Goal: Complete application form

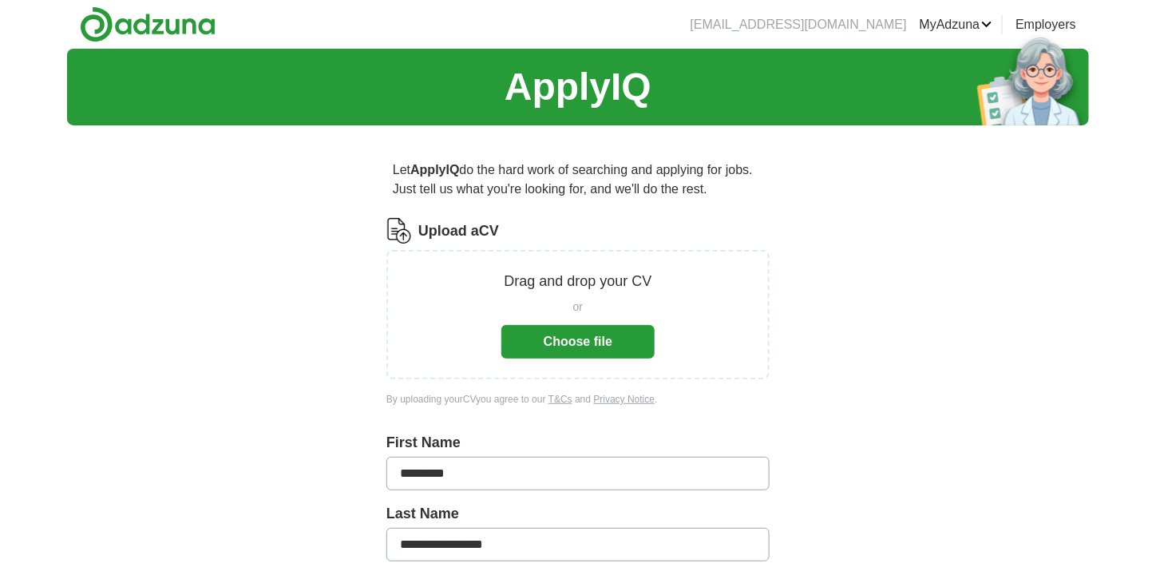
click at [599, 334] on button "Choose file" at bounding box center [578, 342] width 153 height 34
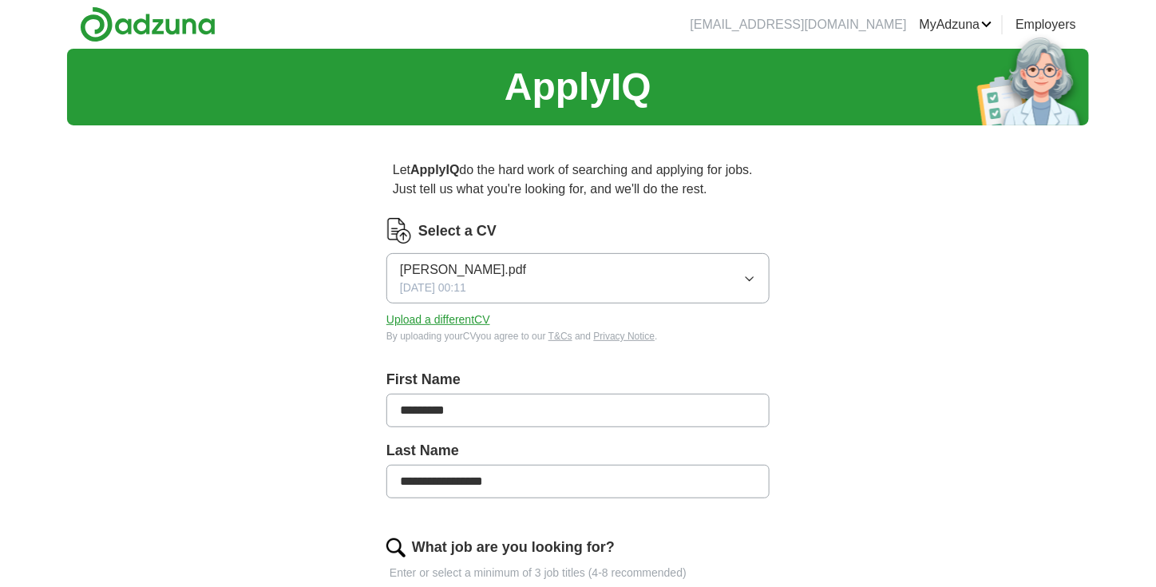
click at [756, 272] on icon "button" at bounding box center [750, 278] width 13 height 13
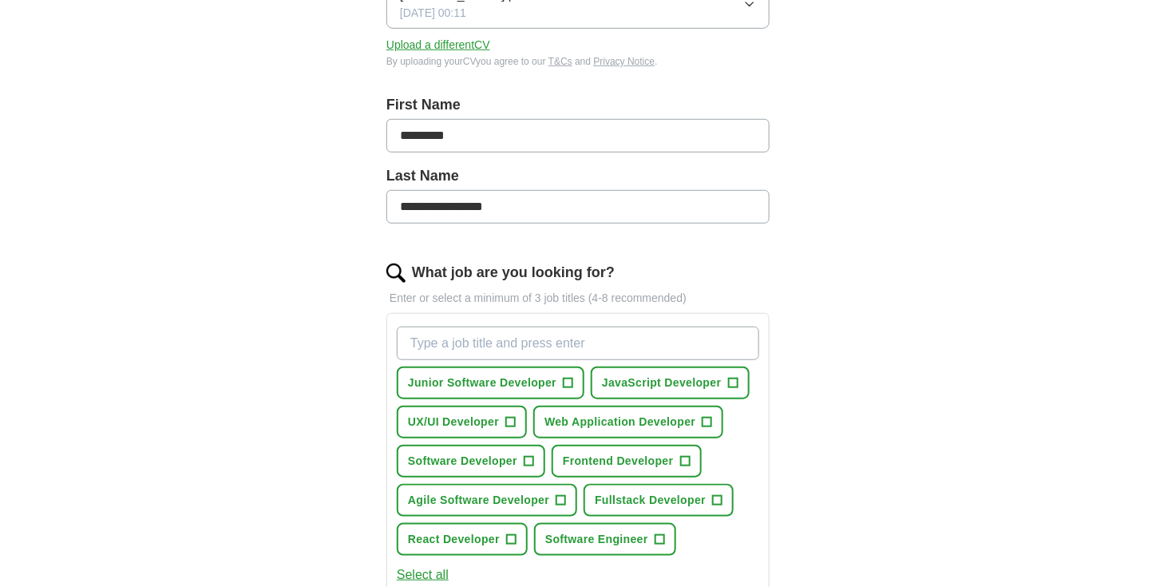
scroll to position [319, 0]
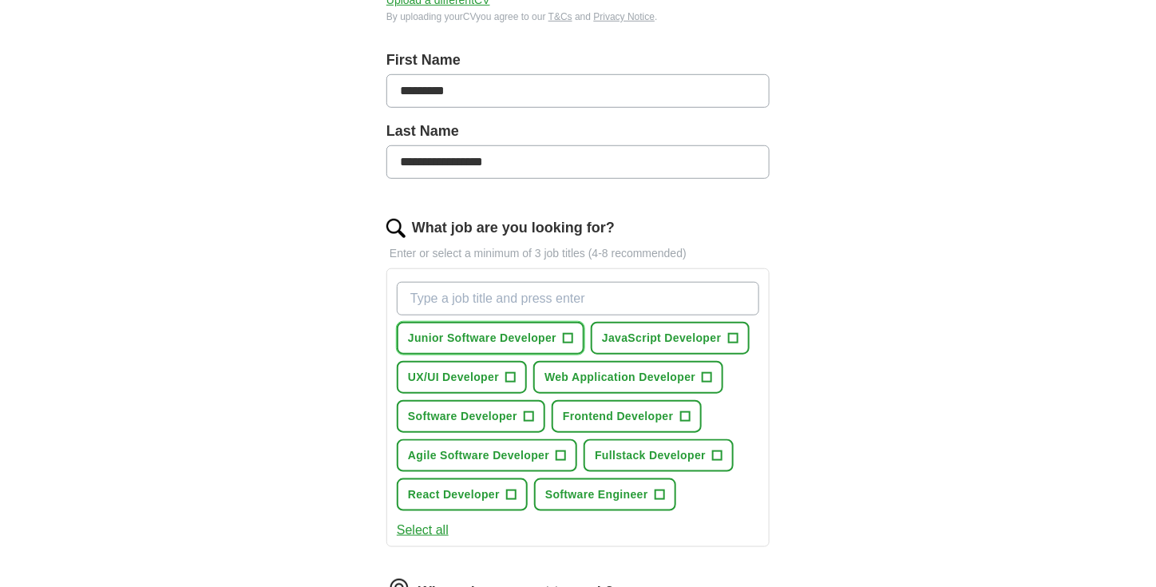
click at [578, 333] on button "Junior Software Developer +" at bounding box center [491, 338] width 188 height 33
click at [728, 332] on span "+" at bounding box center [733, 338] width 10 height 13
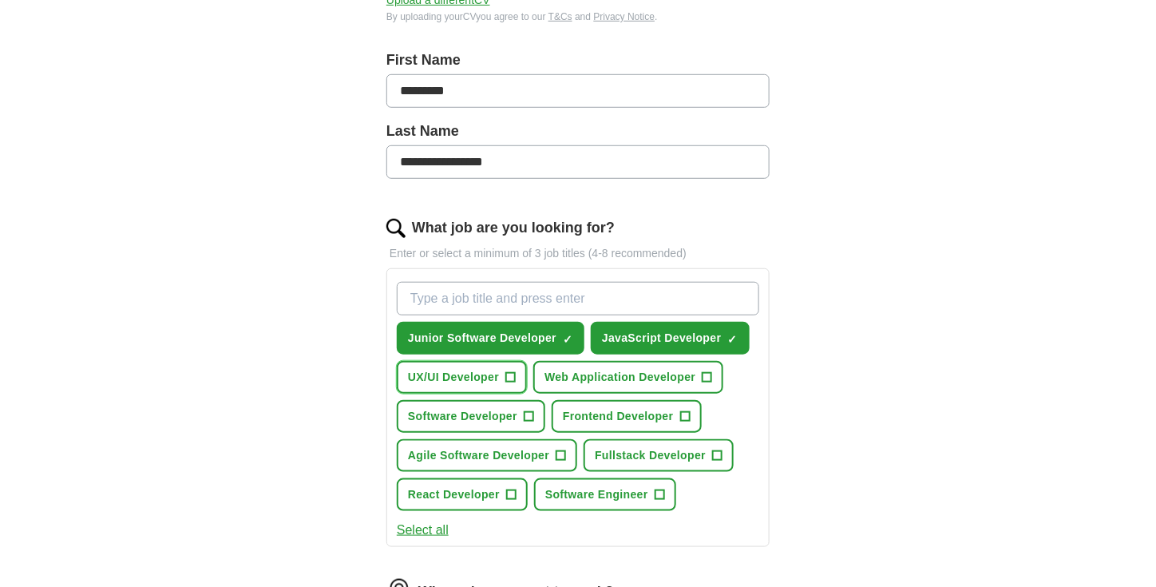
click at [494, 377] on span "UX/UI Developer" at bounding box center [453, 377] width 91 height 17
click at [659, 381] on span "Web Application Developer" at bounding box center [620, 377] width 151 height 17
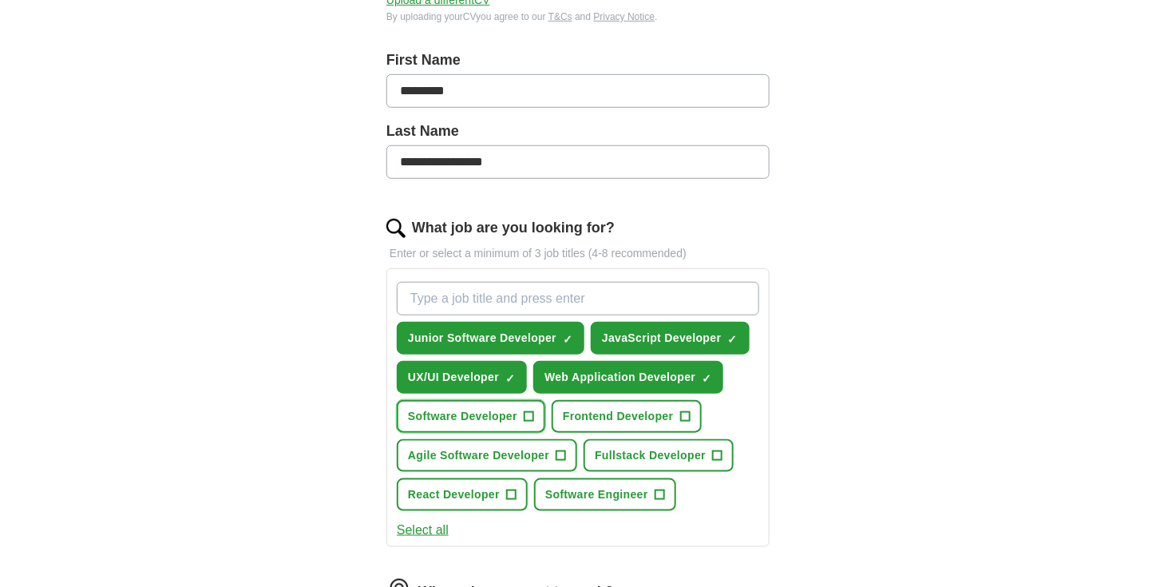
click at [477, 424] on button "Software Developer +" at bounding box center [471, 416] width 149 height 33
click at [629, 409] on span "Frontend Developer" at bounding box center [618, 416] width 111 height 17
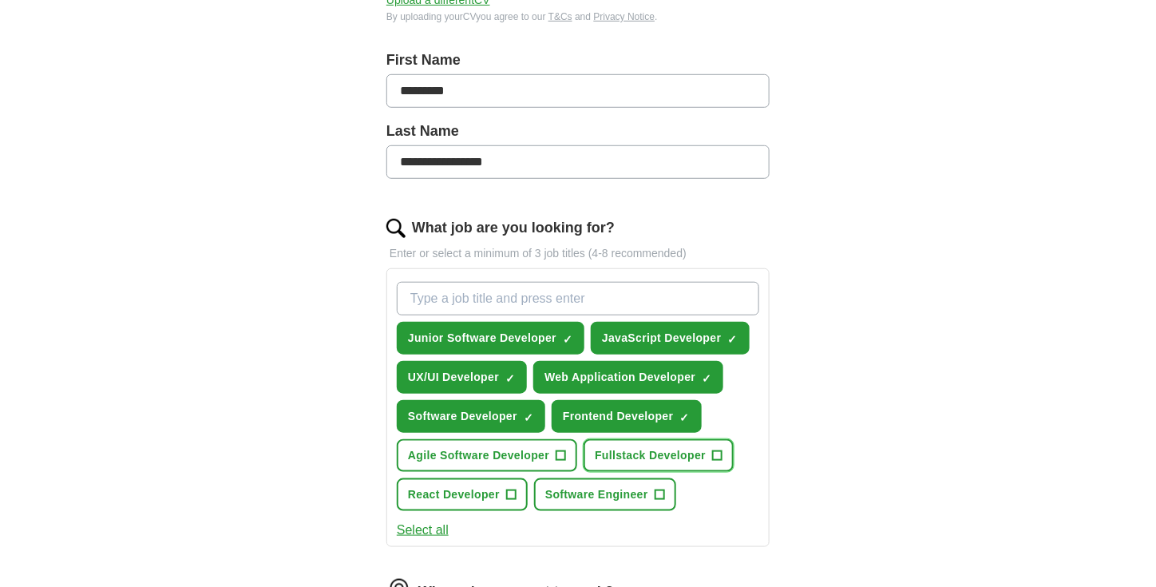
click at [658, 447] on span "Fullstack Developer" at bounding box center [650, 455] width 111 height 17
click at [561, 456] on span "+" at bounding box center [562, 456] width 10 height 13
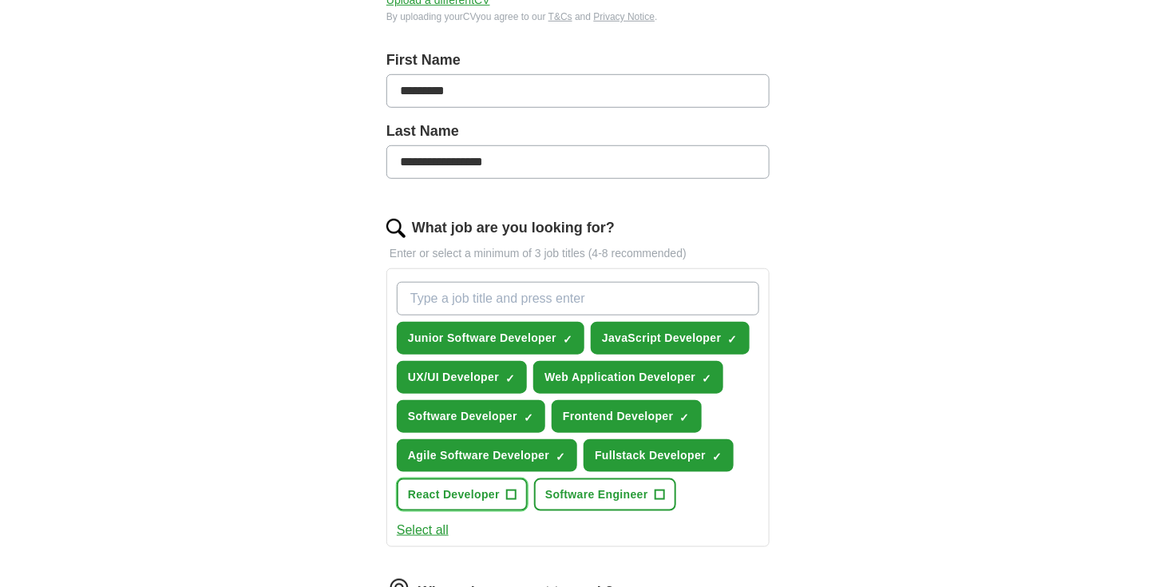
click at [492, 486] on span "React Developer" at bounding box center [454, 494] width 92 height 17
click at [595, 486] on span "Software Engineer" at bounding box center [596, 494] width 103 height 17
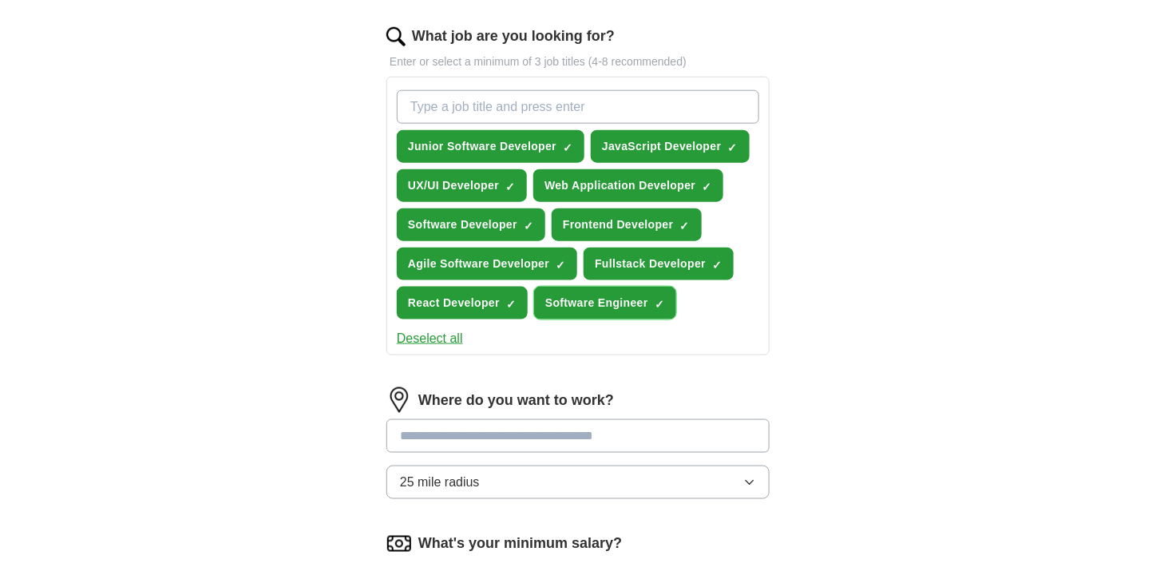
scroll to position [559, 0]
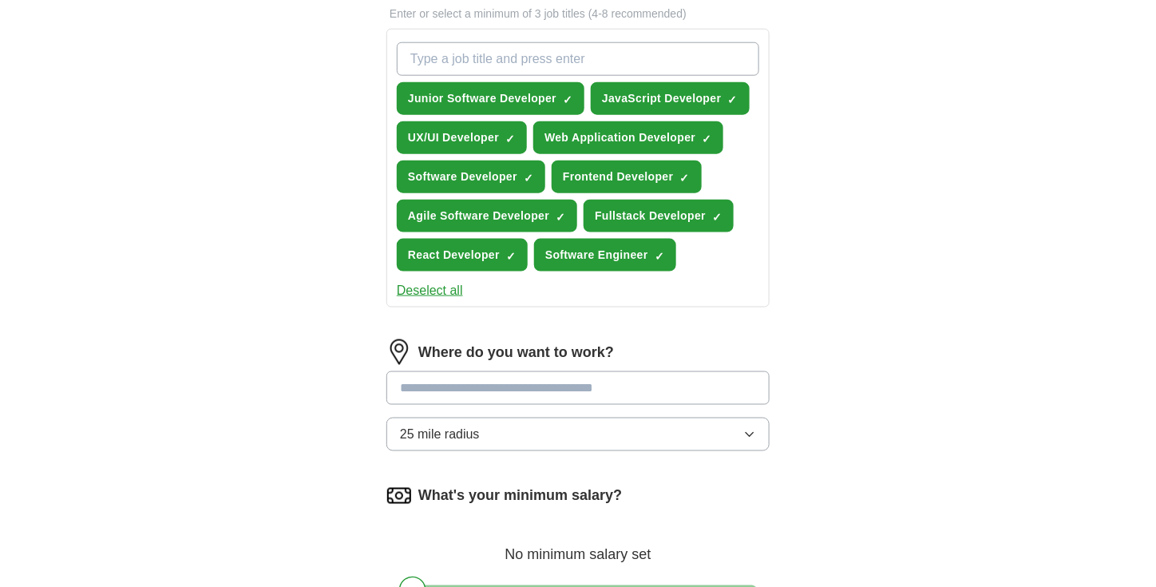
click at [524, 385] on input at bounding box center [578, 388] width 383 height 34
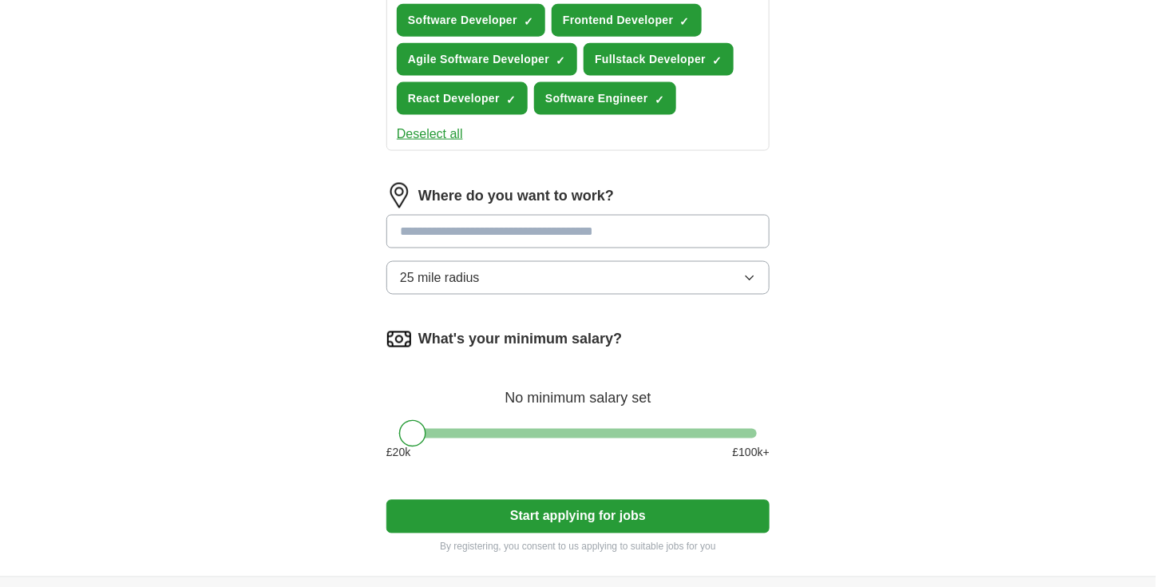
scroll to position [719, 0]
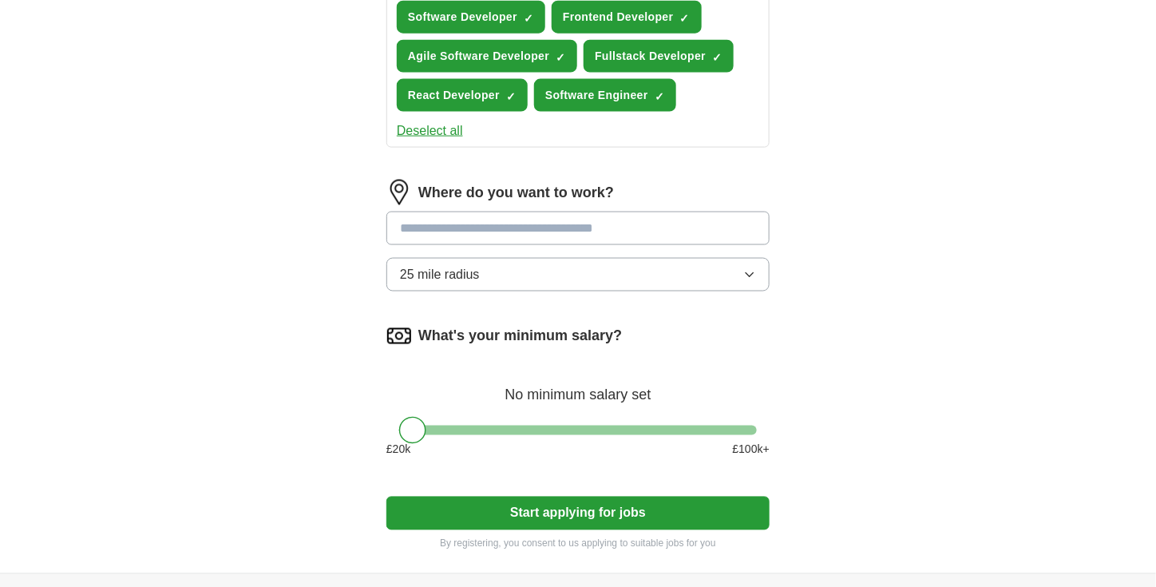
click at [519, 261] on div "Where do you want to work? 25 mile radius" at bounding box center [578, 242] width 383 height 125
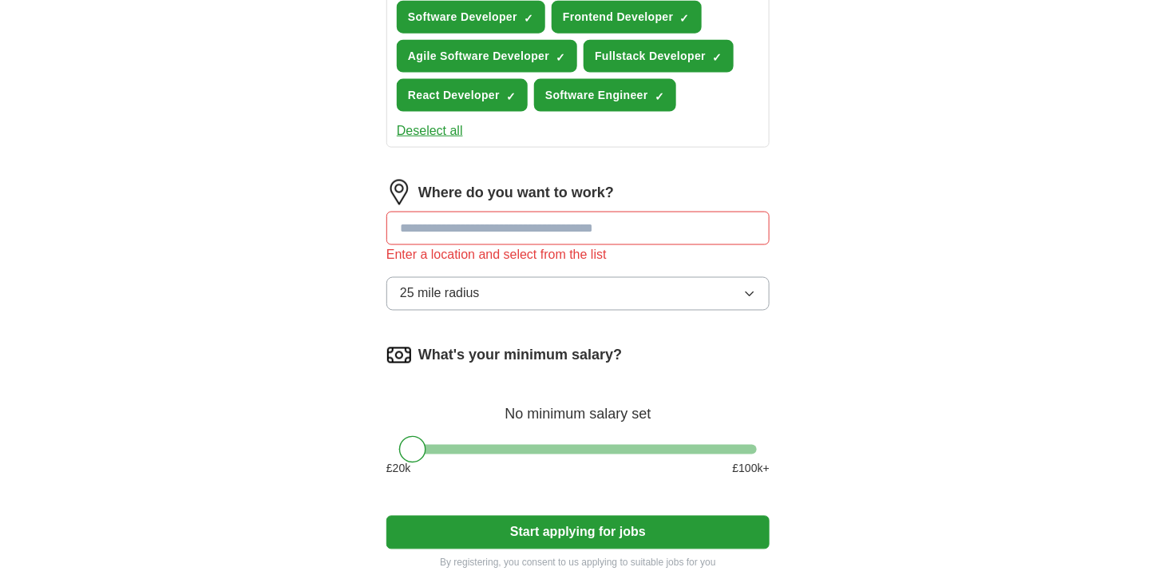
click at [531, 225] on input at bounding box center [578, 229] width 383 height 34
type input "******"
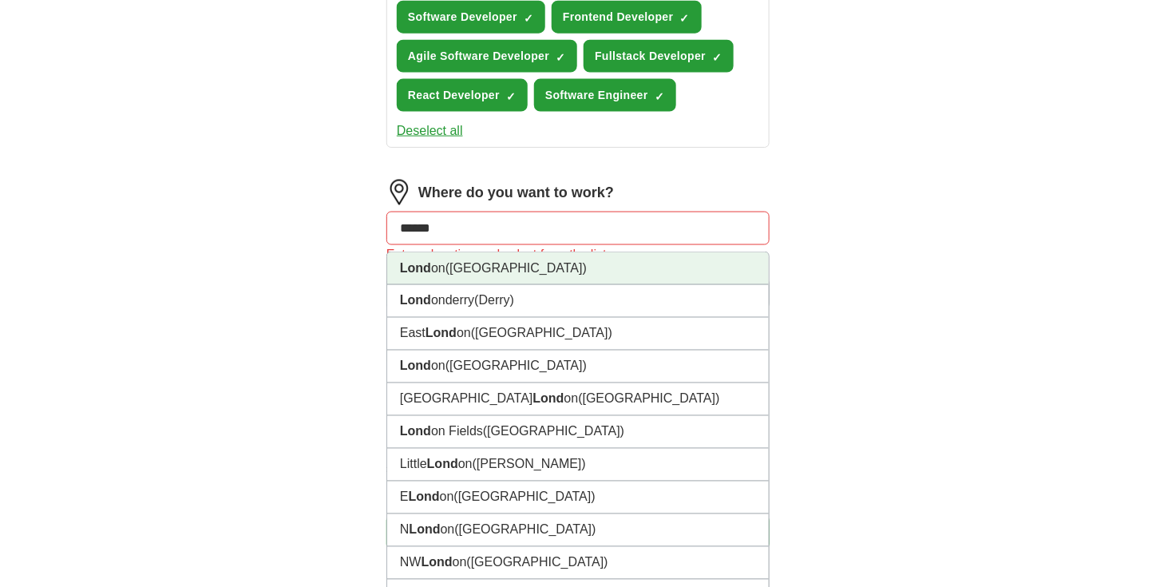
click at [470, 261] on span "([GEOGRAPHIC_DATA])" at bounding box center [516, 268] width 141 height 14
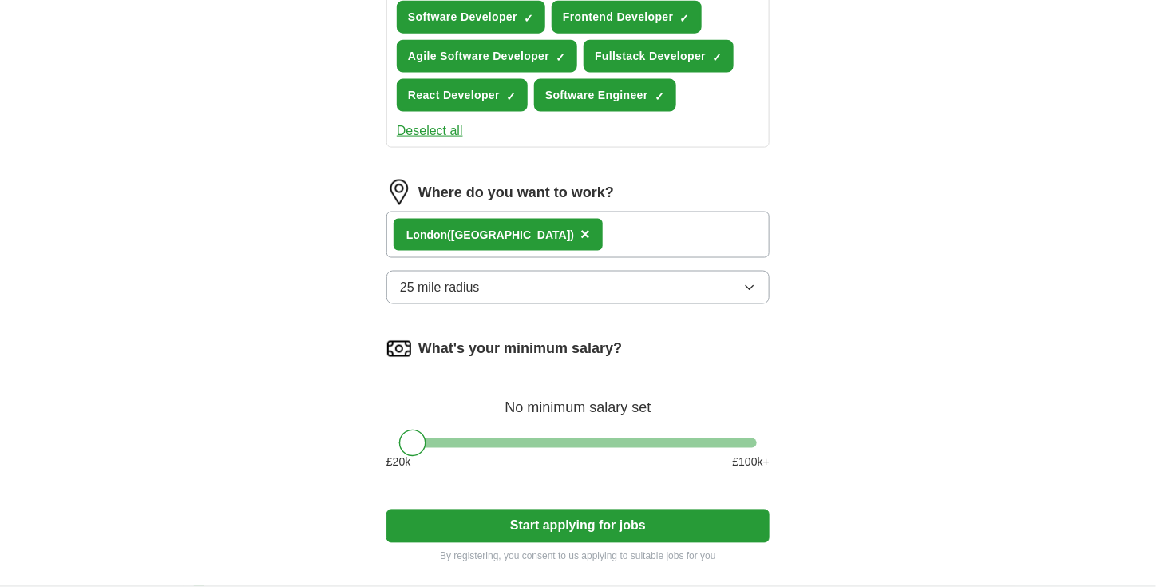
click at [572, 219] on div "Lond on ([GEOGRAPHIC_DATA]) ×" at bounding box center [578, 235] width 383 height 46
click at [574, 234] on div "Lond on ([GEOGRAPHIC_DATA]) ×" at bounding box center [578, 235] width 383 height 46
click at [545, 231] on div "Lond on ([GEOGRAPHIC_DATA]) ×" at bounding box center [578, 235] width 383 height 46
click at [545, 232] on div "Lond on ([GEOGRAPHIC_DATA]) ×" at bounding box center [578, 235] width 383 height 46
click at [528, 231] on div "Lond on ([GEOGRAPHIC_DATA]) ×" at bounding box center [578, 235] width 383 height 46
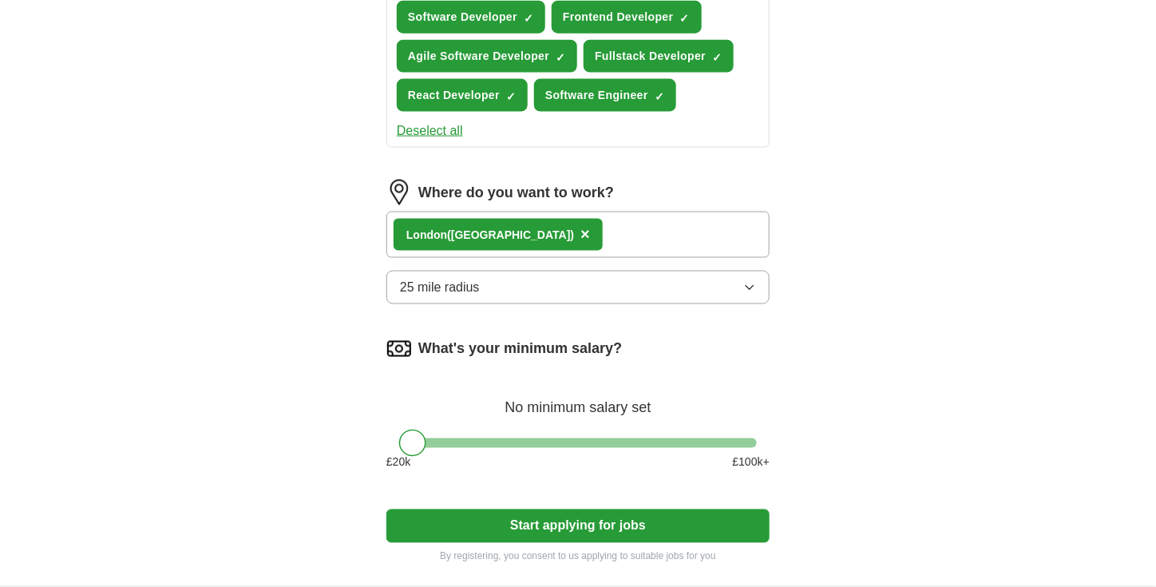
click at [528, 231] on div "Lond on ([GEOGRAPHIC_DATA]) ×" at bounding box center [578, 235] width 383 height 46
click at [581, 227] on span "×" at bounding box center [586, 234] width 10 height 18
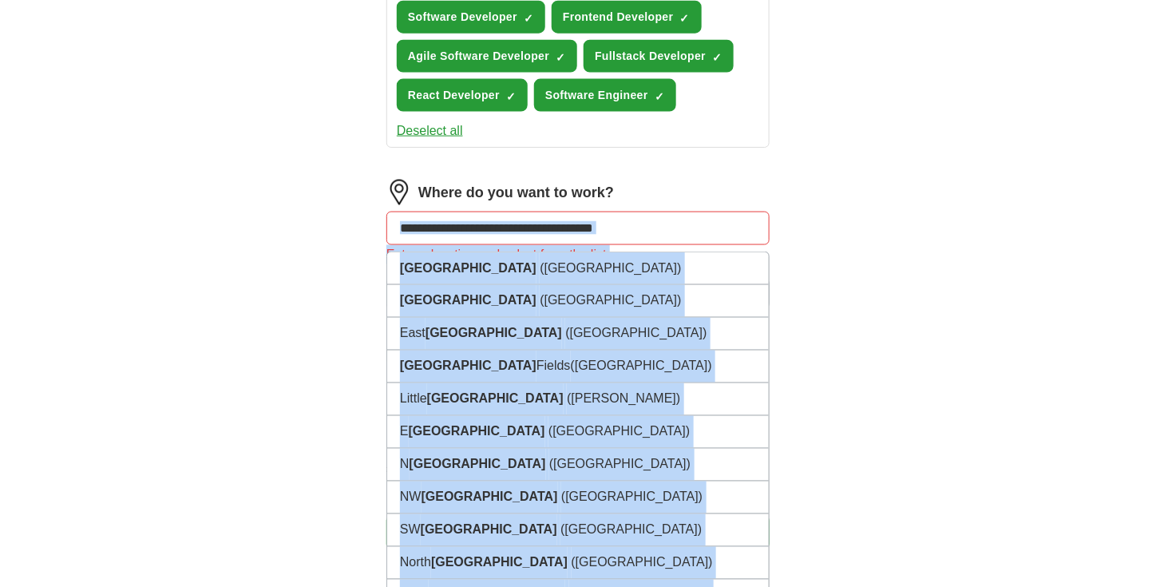
click at [661, 217] on input at bounding box center [578, 229] width 383 height 34
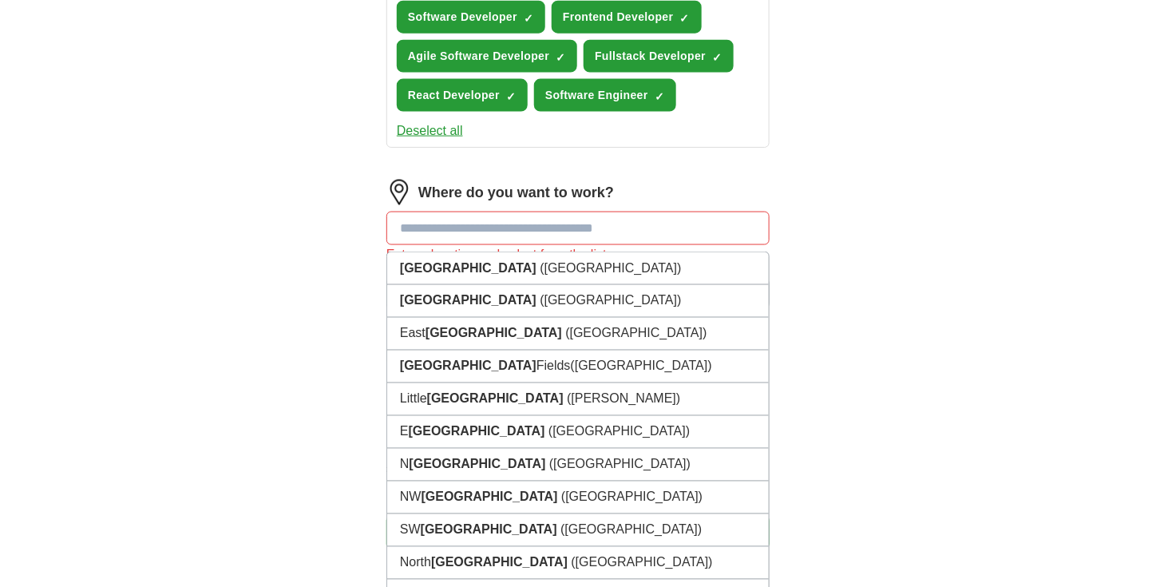
click at [538, 213] on input at bounding box center [578, 229] width 383 height 34
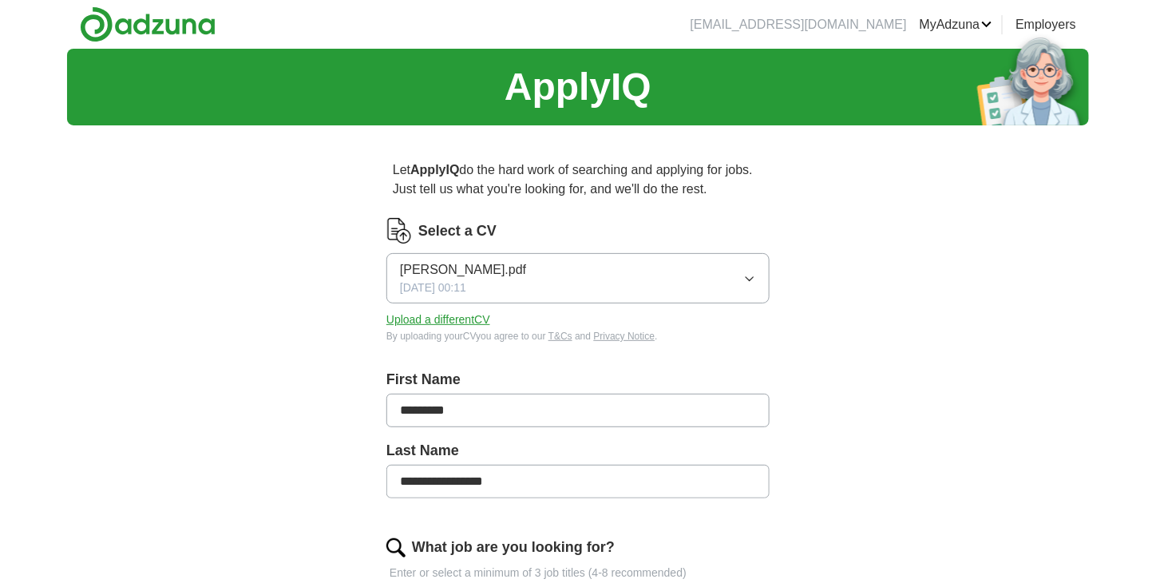
scroll to position [240, 0]
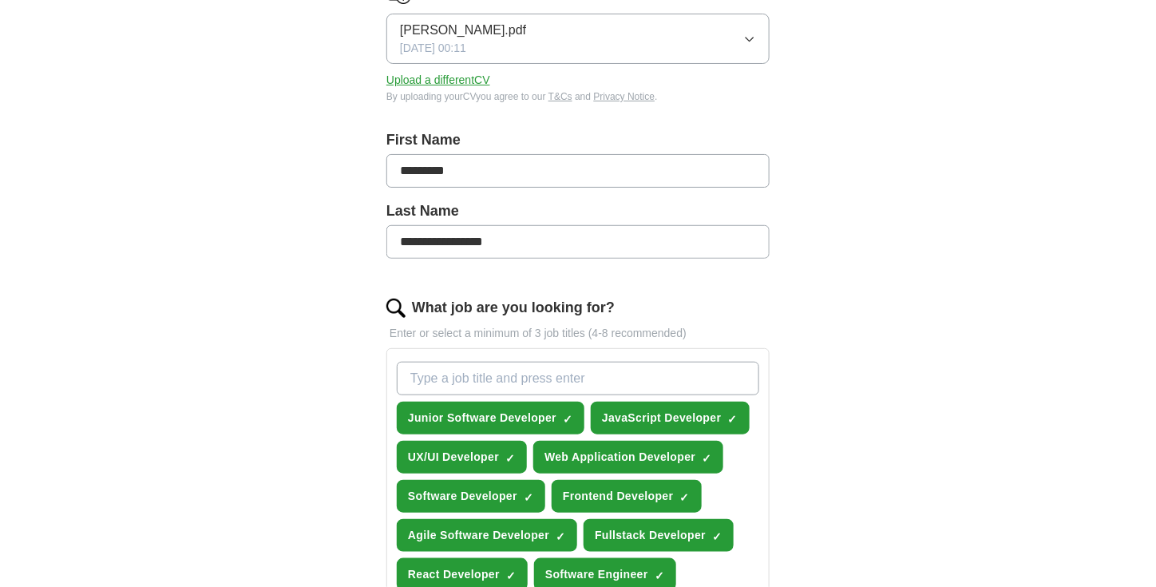
click at [487, 372] on input "What job are you looking for?" at bounding box center [578, 379] width 363 height 34
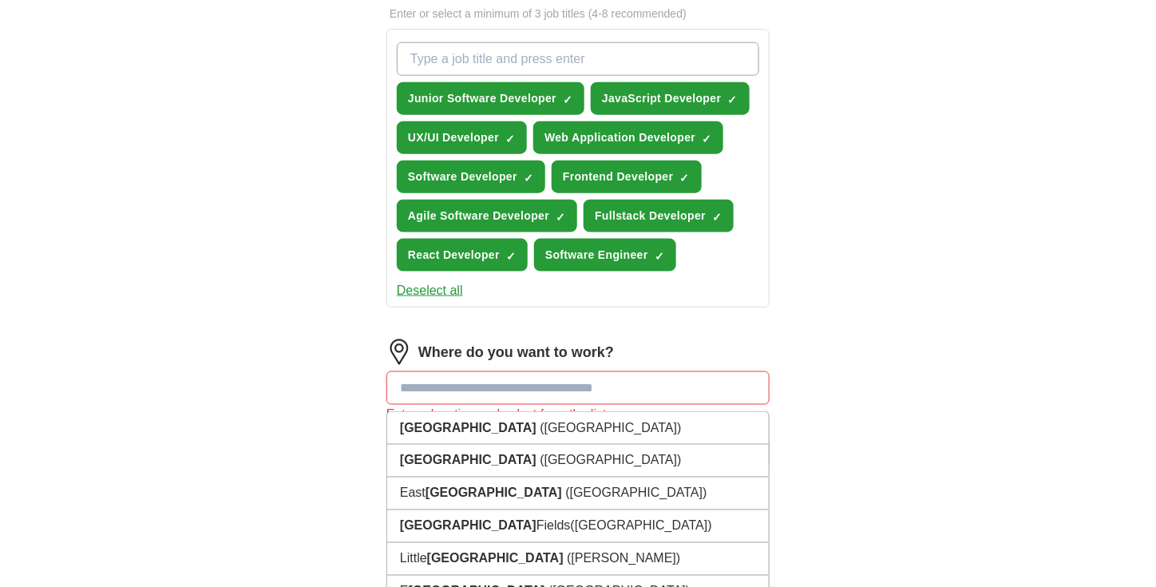
click at [469, 383] on input at bounding box center [578, 388] width 383 height 34
type input "*****"
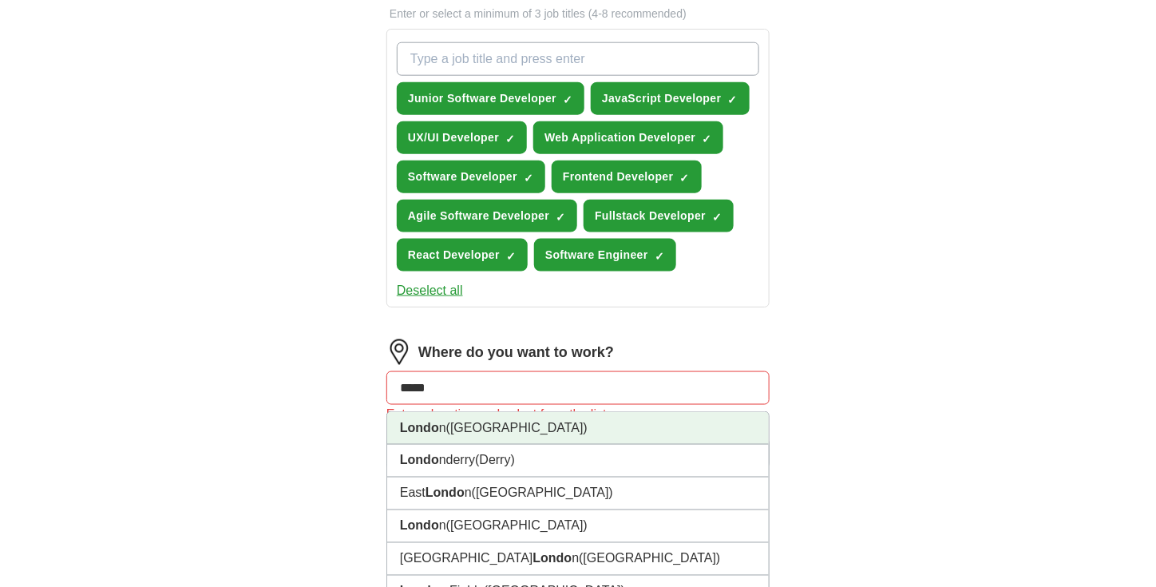
click at [472, 426] on span "([GEOGRAPHIC_DATA])" at bounding box center [516, 428] width 141 height 14
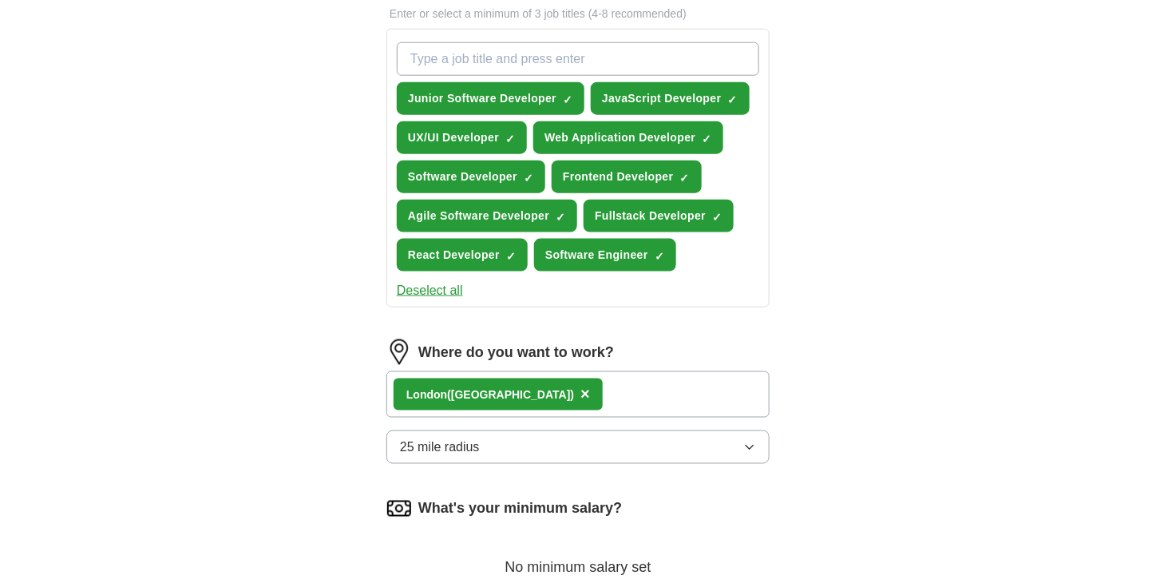
click at [562, 391] on div "Londo n ([GEOGRAPHIC_DATA]) ×" at bounding box center [578, 394] width 383 height 46
click at [562, 390] on div "Londo n ([GEOGRAPHIC_DATA]) ×" at bounding box center [578, 394] width 383 height 46
click at [559, 444] on button "25 mile radius" at bounding box center [578, 447] width 383 height 34
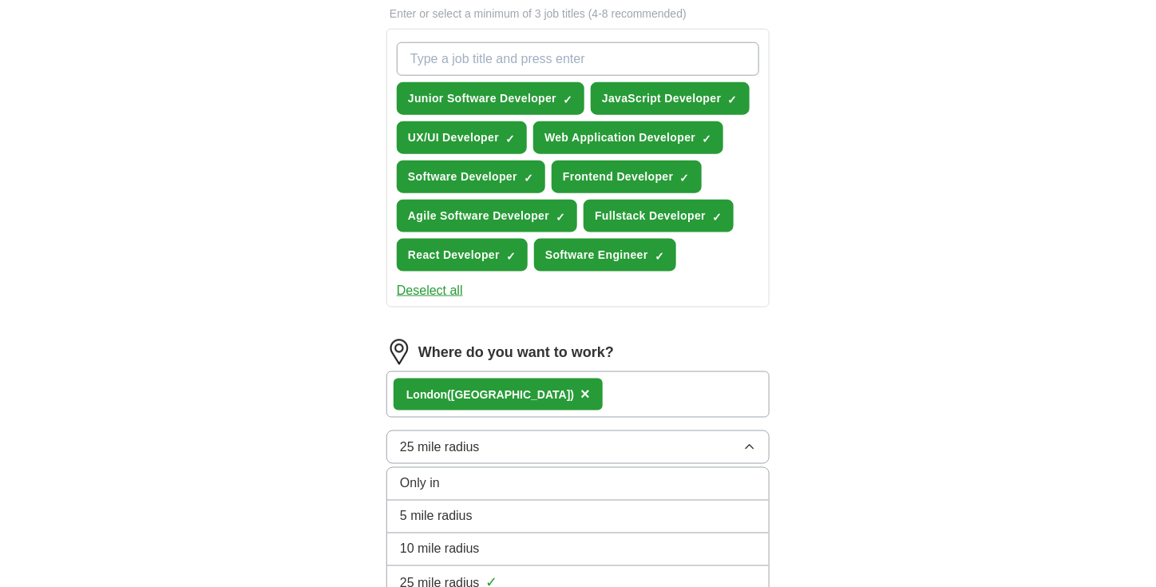
click at [928, 414] on div "**********" at bounding box center [578, 118] width 1022 height 1256
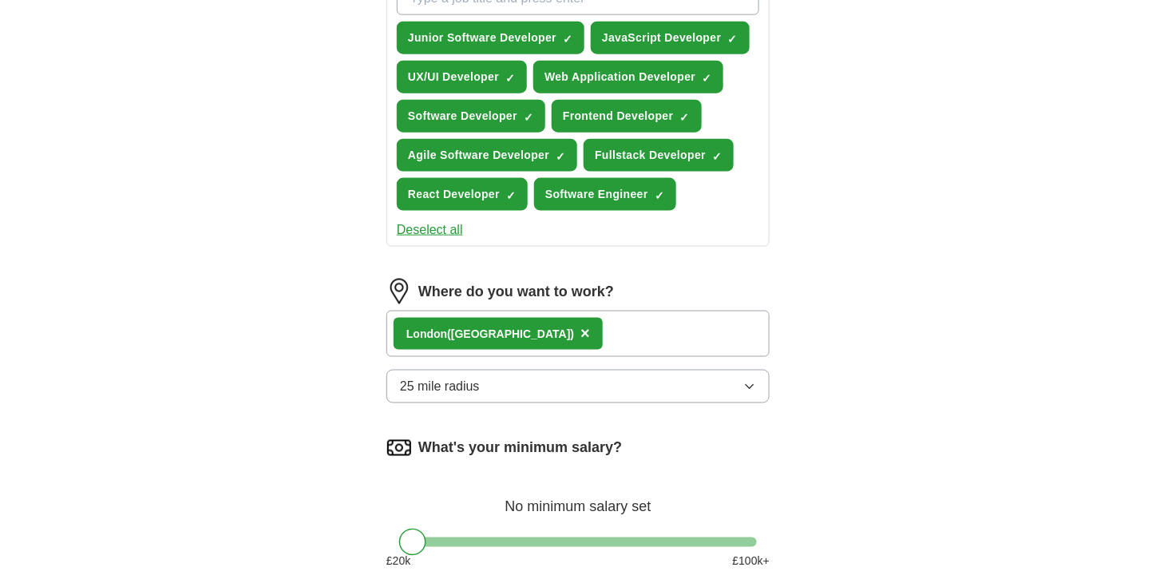
scroll to position [799, 0]
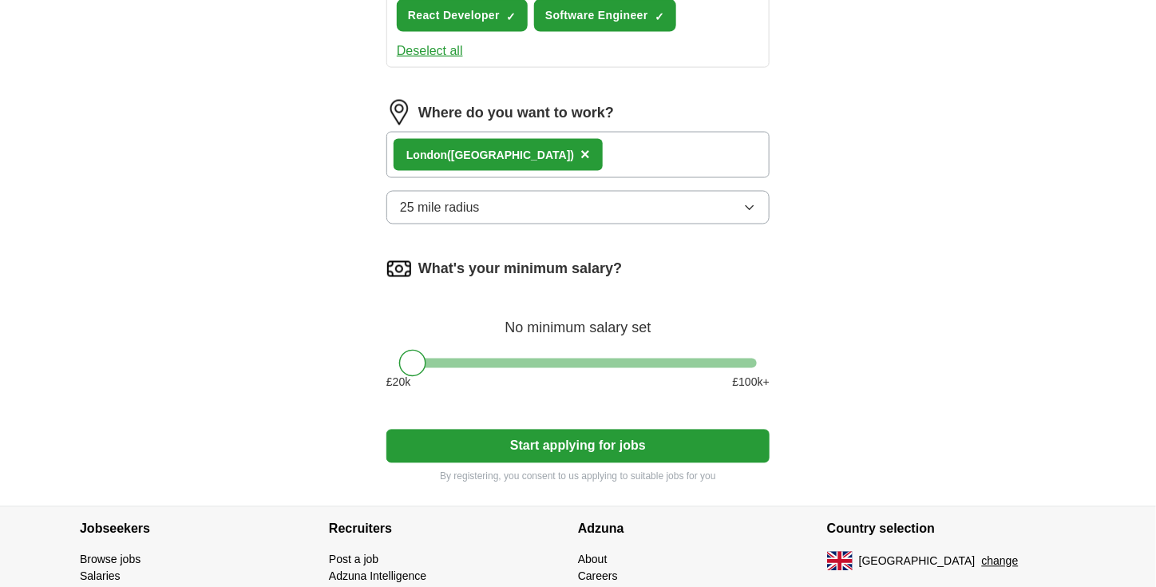
click at [473, 430] on button "Start applying for jobs" at bounding box center [578, 447] width 383 height 34
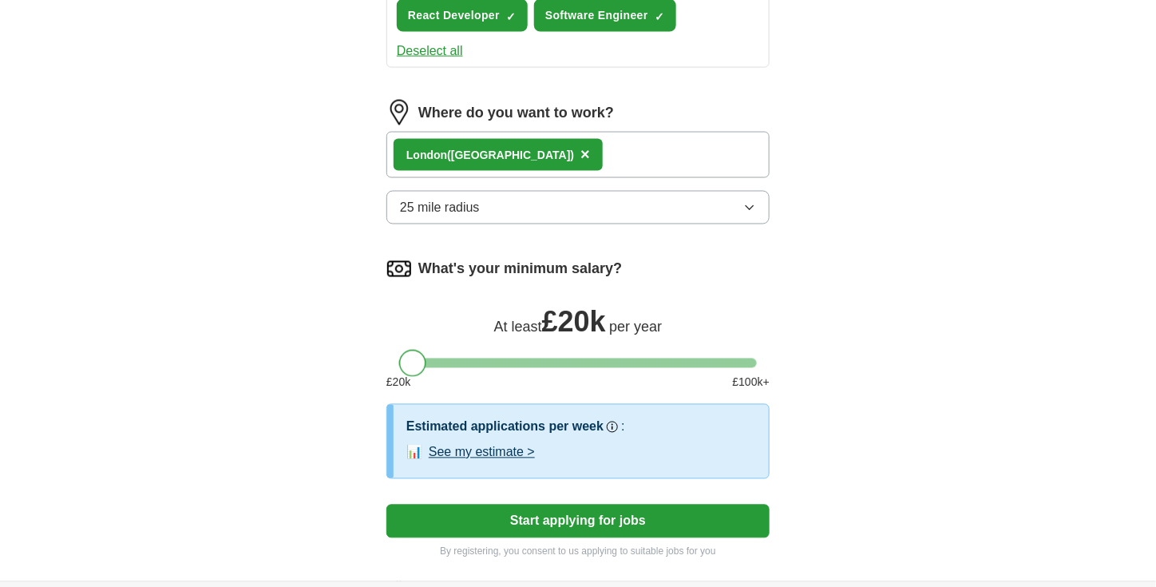
drag, startPoint x: 406, startPoint y: 350, endPoint x: 397, endPoint y: 350, distance: 8.8
click at [397, 350] on div "What's your minimum salary? At least £ 20k per year £ 20 k £ 100 k+" at bounding box center [578, 330] width 383 height 148
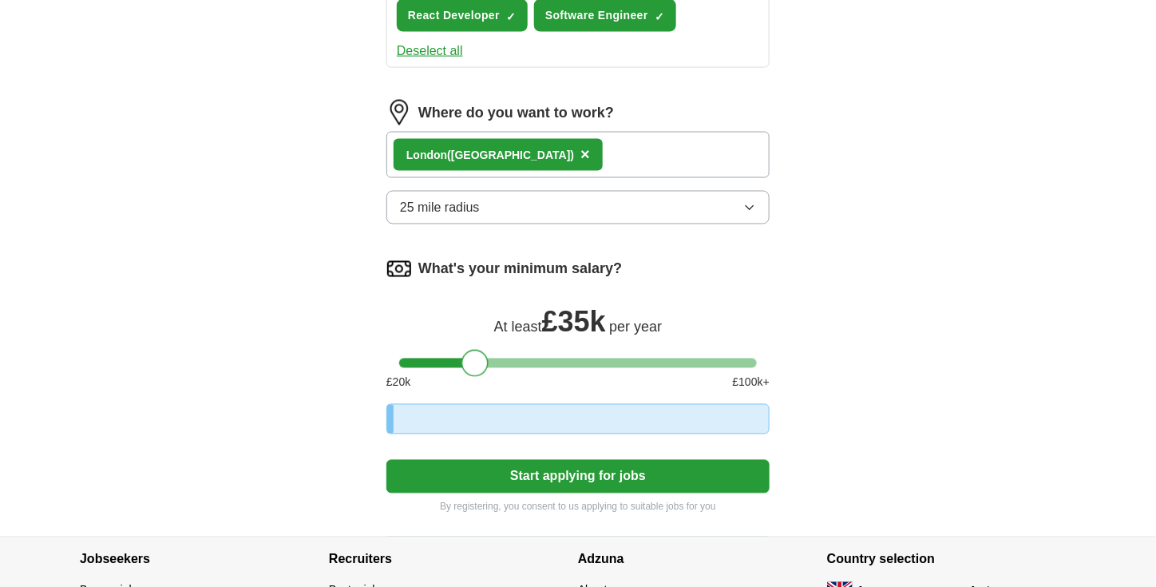
drag, startPoint x: 418, startPoint y: 357, endPoint x: 502, endPoint y: 383, distance: 87.7
click at [489, 367] on div at bounding box center [475, 363] width 27 height 27
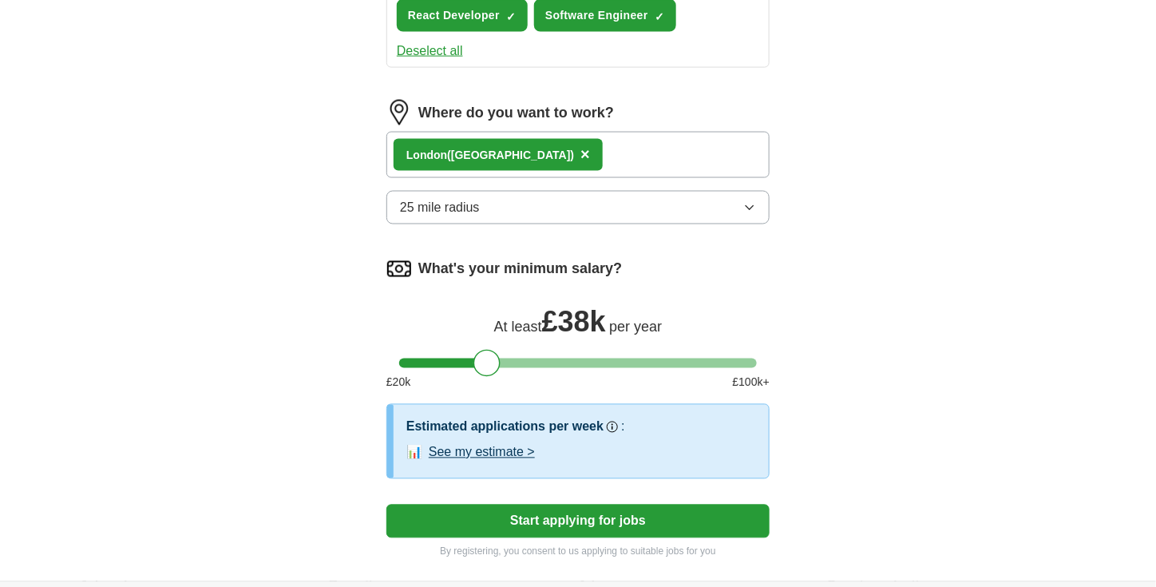
click at [486, 358] on div at bounding box center [491, 363] width 27 height 27
click at [514, 450] on button "See my estimate >" at bounding box center [482, 452] width 106 height 19
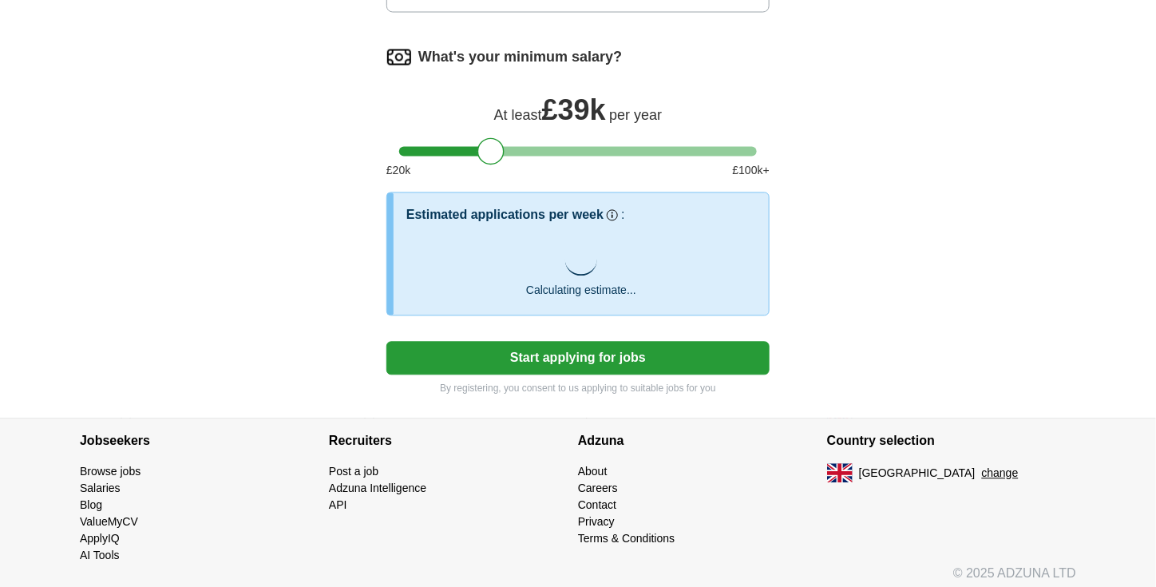
scroll to position [1010, 0]
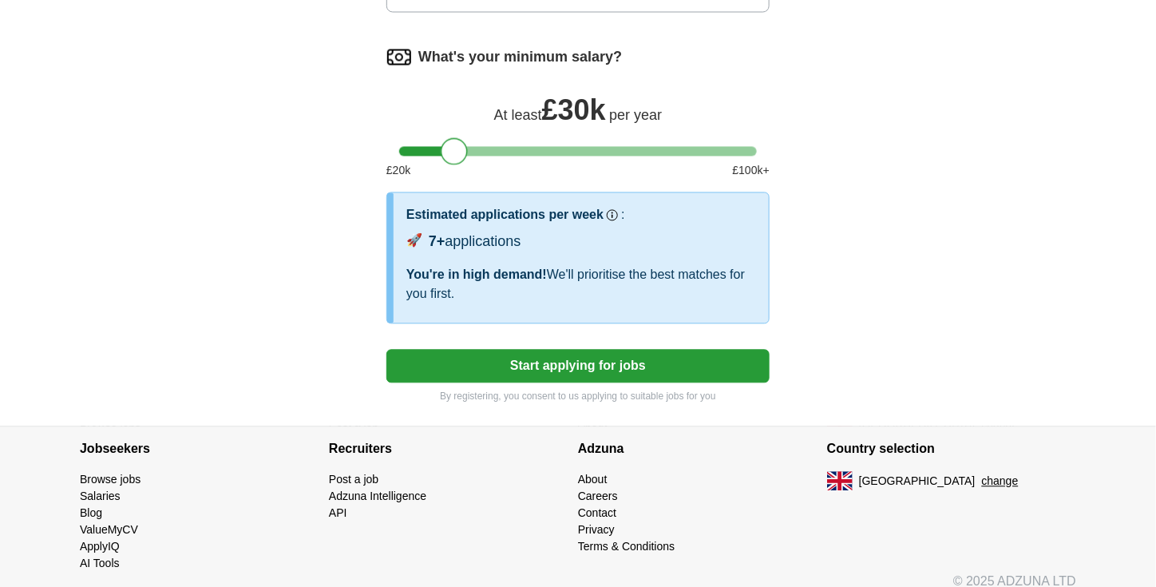
drag, startPoint x: 492, startPoint y: 148, endPoint x: 450, endPoint y: 146, distance: 42.4
click at [450, 146] on div at bounding box center [454, 151] width 27 height 27
drag, startPoint x: 461, startPoint y: 143, endPoint x: 595, endPoint y: 172, distance: 137.2
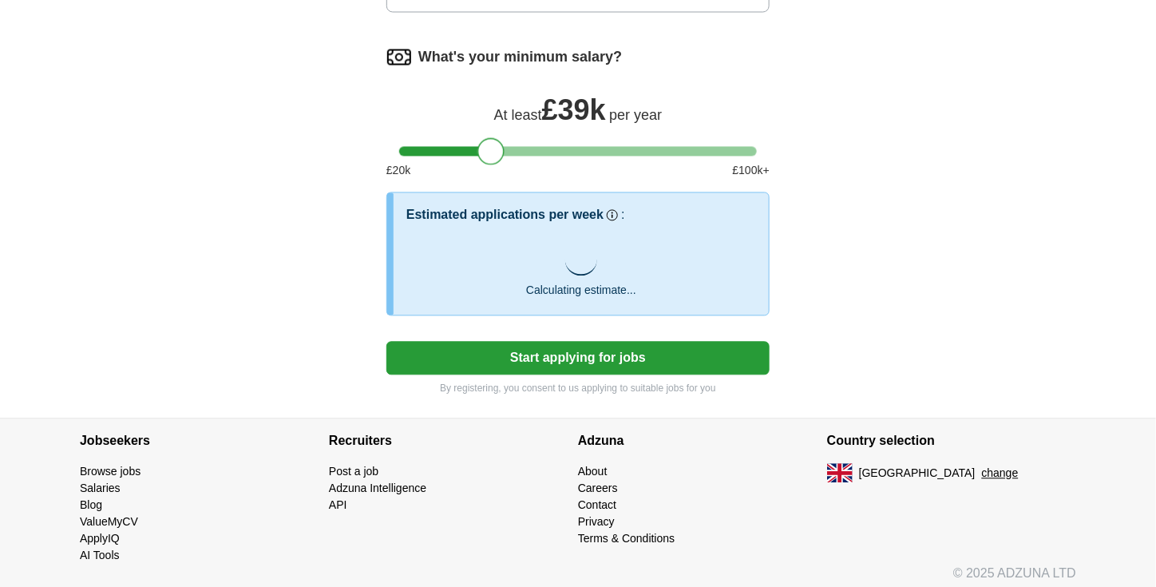
drag, startPoint x: 601, startPoint y: 149, endPoint x: 495, endPoint y: 152, distance: 106.3
click at [495, 152] on div at bounding box center [491, 151] width 27 height 27
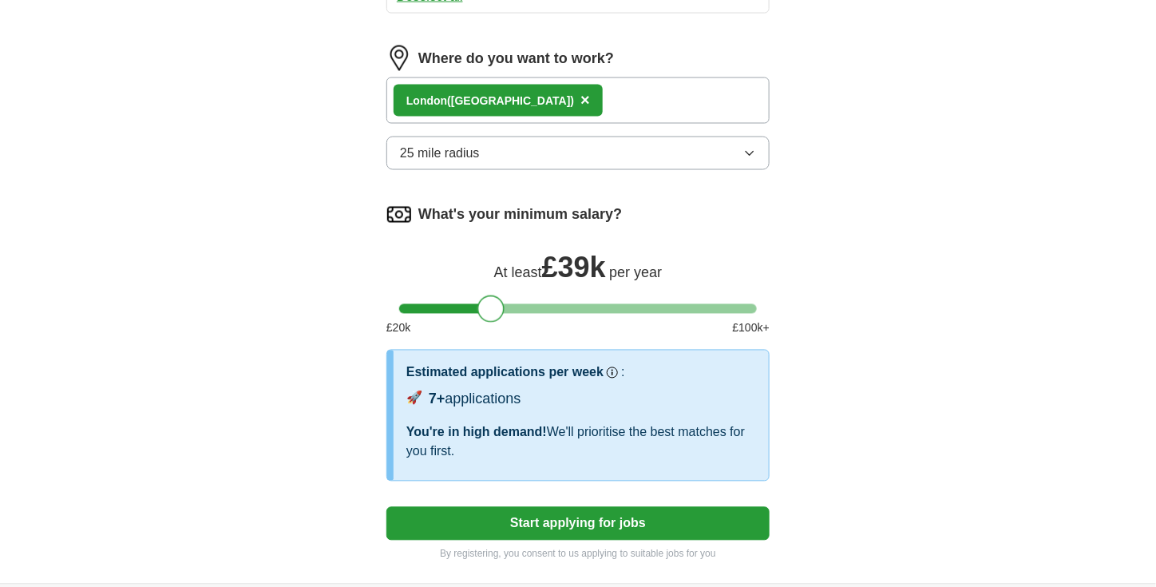
scroll to position [851, 0]
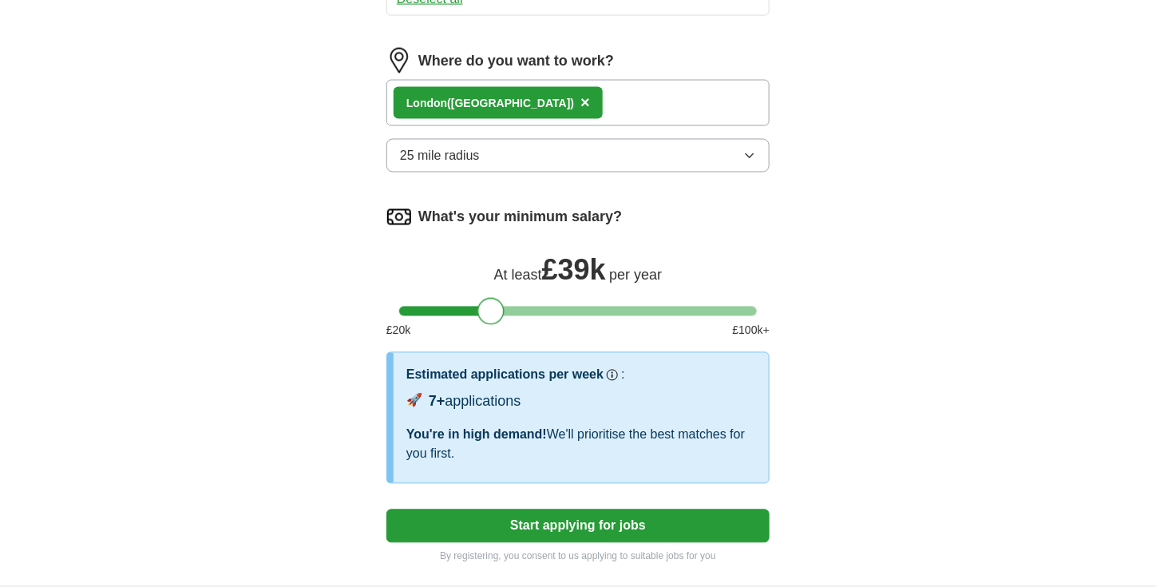
click at [561, 139] on button "25 mile radius" at bounding box center [578, 156] width 383 height 34
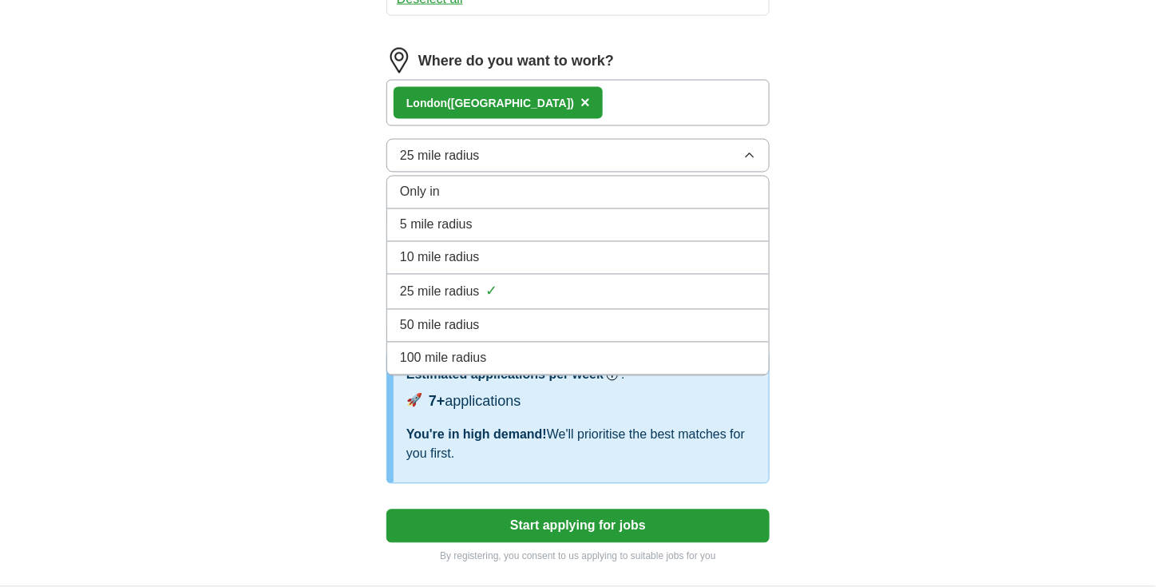
click at [618, 184] on div "Only in" at bounding box center [578, 192] width 356 height 19
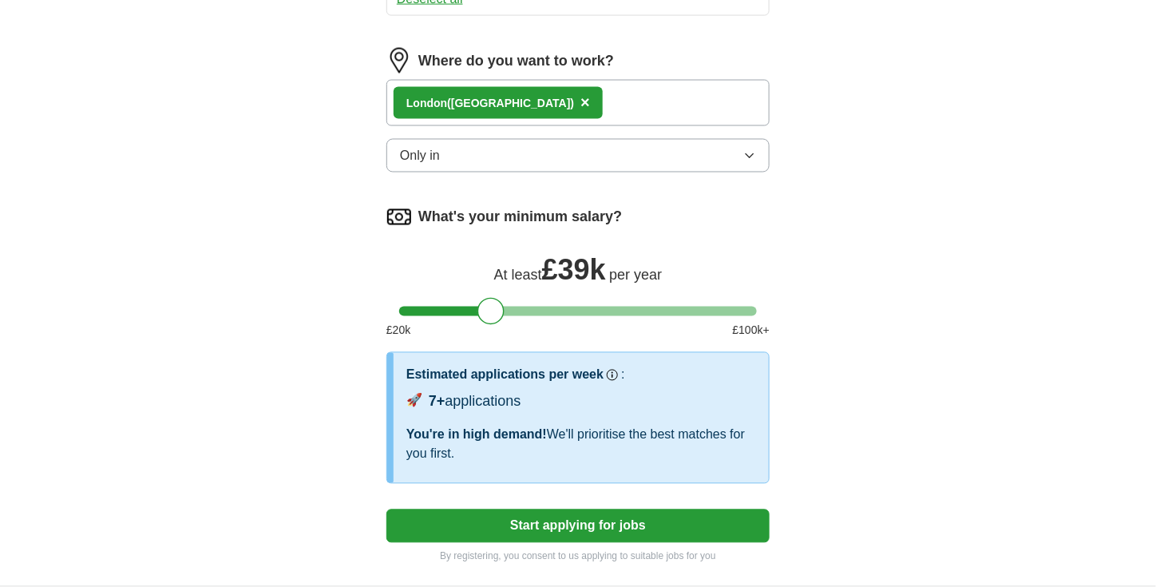
click at [597, 153] on button "Only in" at bounding box center [578, 156] width 383 height 34
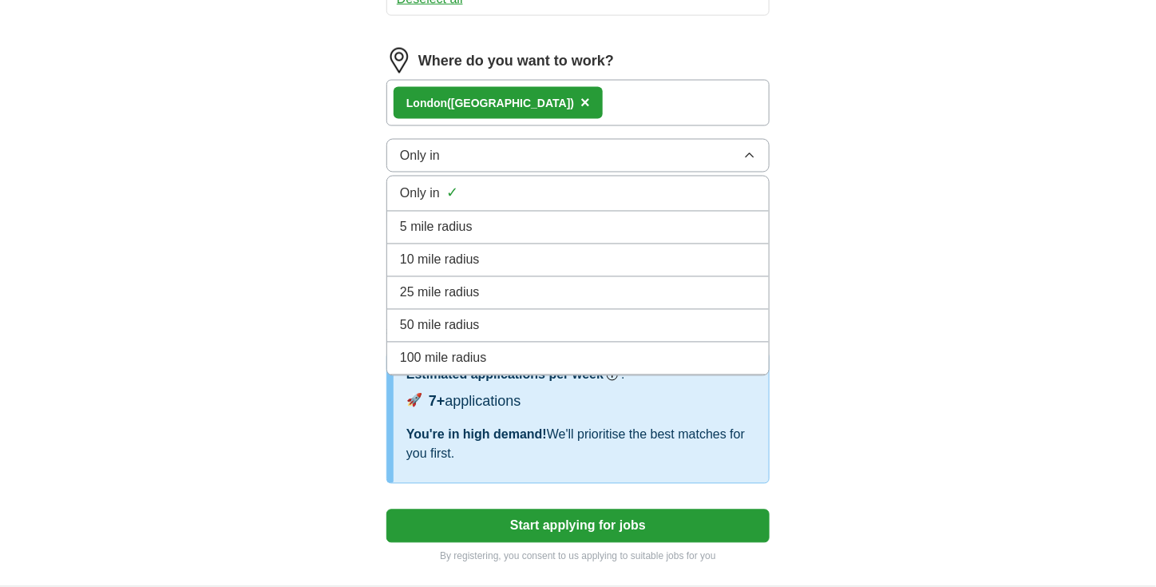
click at [559, 295] on li "25 mile radius" at bounding box center [578, 293] width 382 height 33
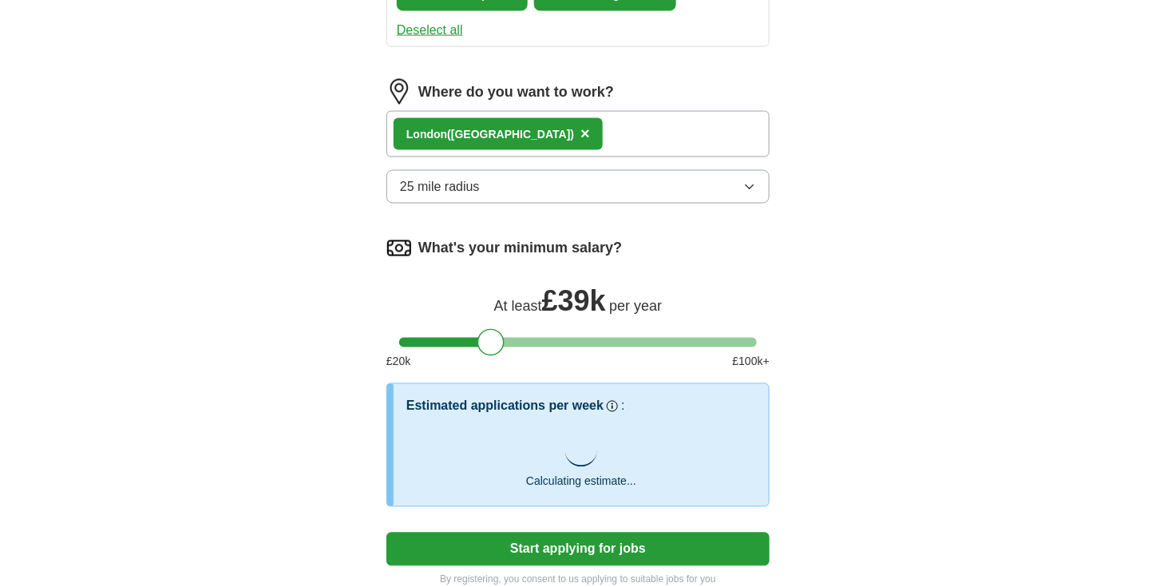
scroll to position [1010, 0]
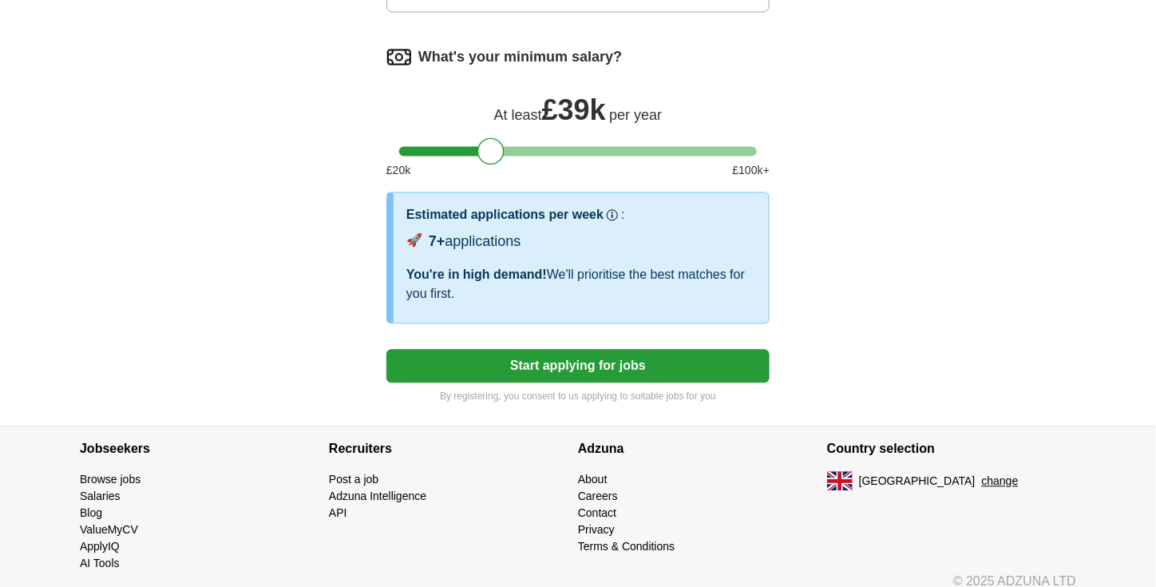
click at [550, 353] on button "Start applying for jobs" at bounding box center [578, 367] width 383 height 34
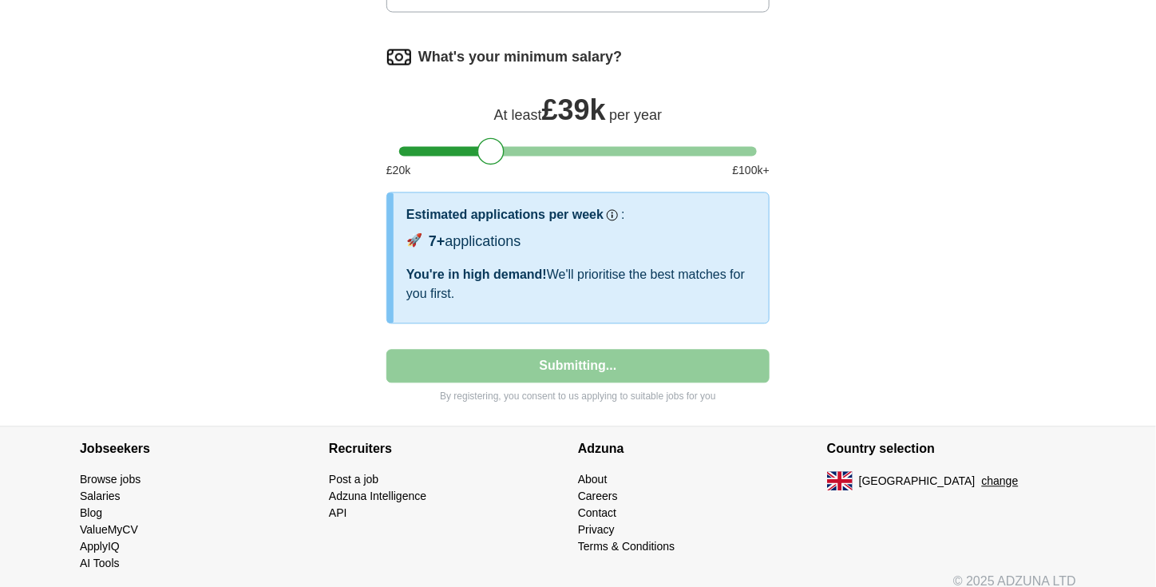
select select "**"
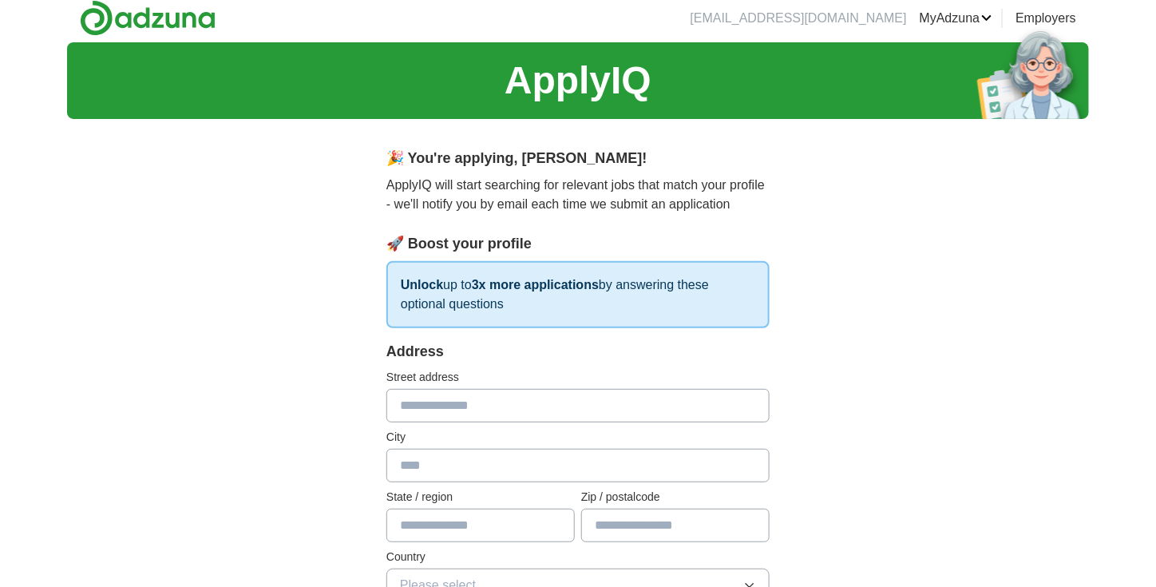
scroll to position [0, 0]
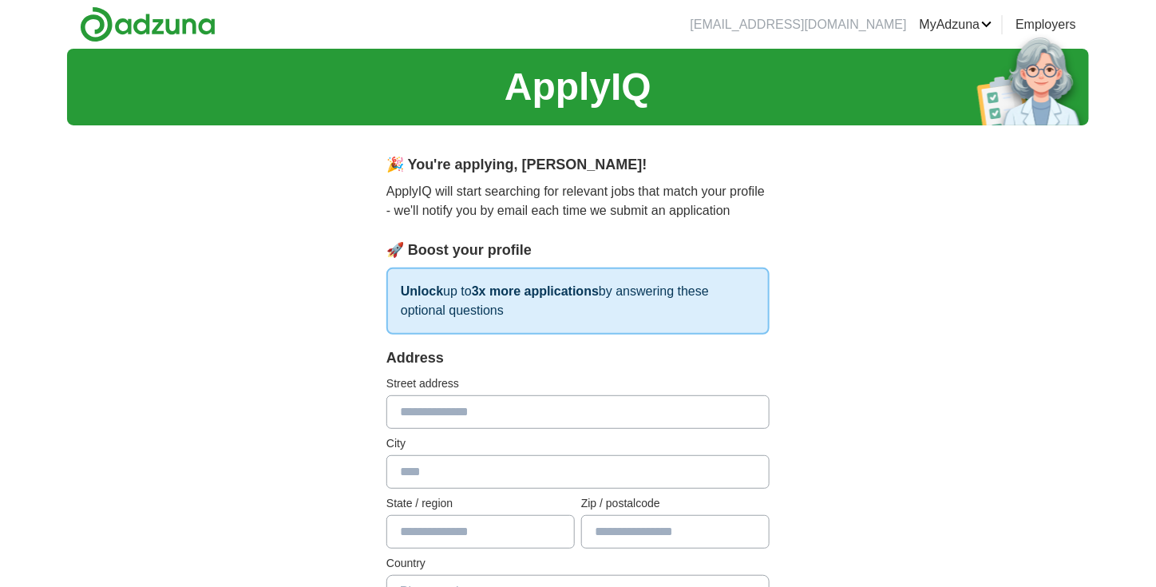
click at [463, 408] on input "text" at bounding box center [578, 412] width 383 height 34
drag, startPoint x: 843, startPoint y: 300, endPoint x: 853, endPoint y: 298, distance: 9.9
click at [541, 414] on input "text" at bounding box center [578, 412] width 383 height 34
type input "**********"
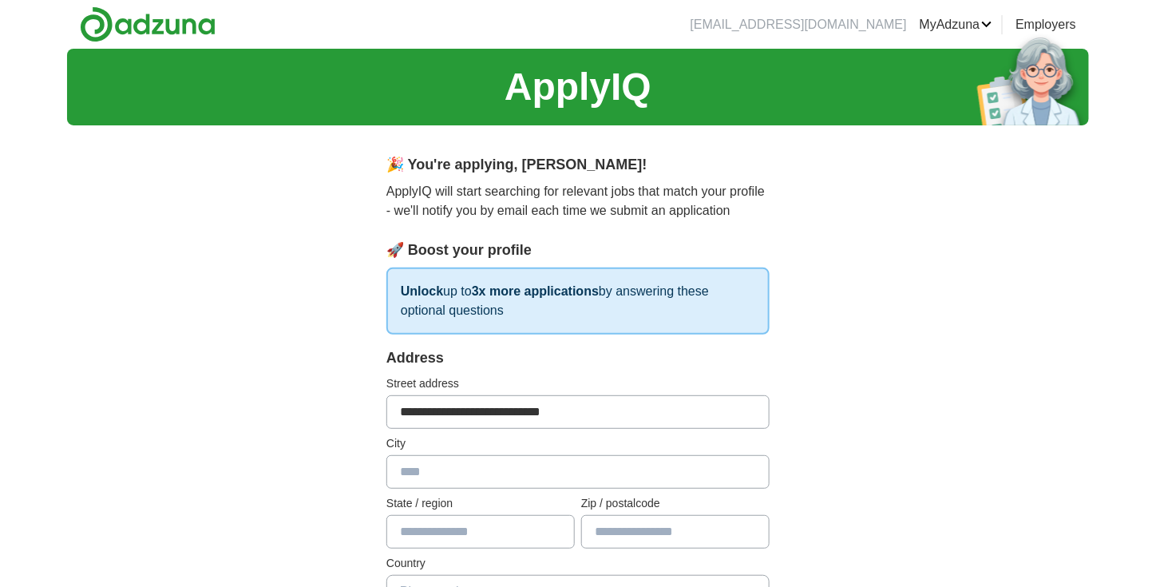
type input "********"
type input "*****"
select select "**"
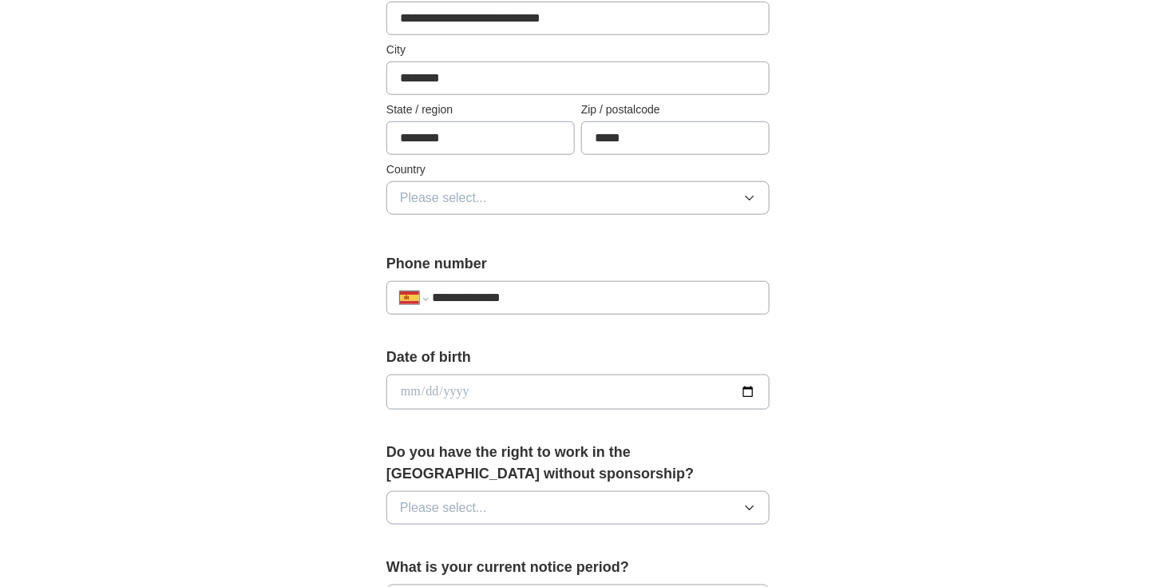
click at [476, 291] on input "**********" at bounding box center [594, 297] width 324 height 19
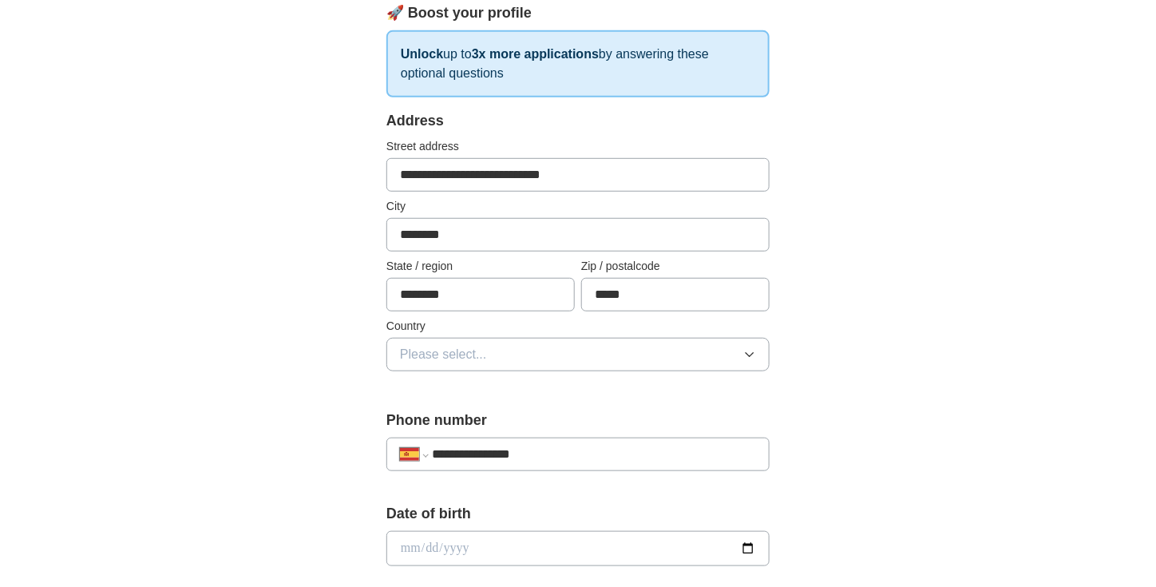
scroll to position [234, 0]
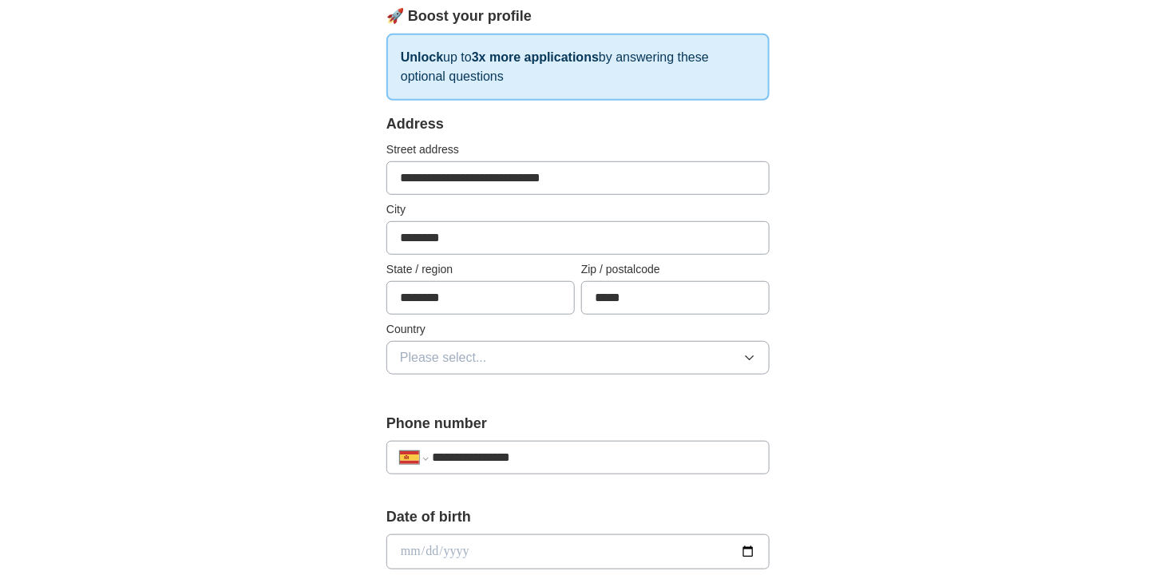
type input "**********"
click at [551, 341] on div "Please select..." at bounding box center [578, 358] width 383 height 34
click at [558, 355] on button "Please select..." at bounding box center [578, 358] width 383 height 34
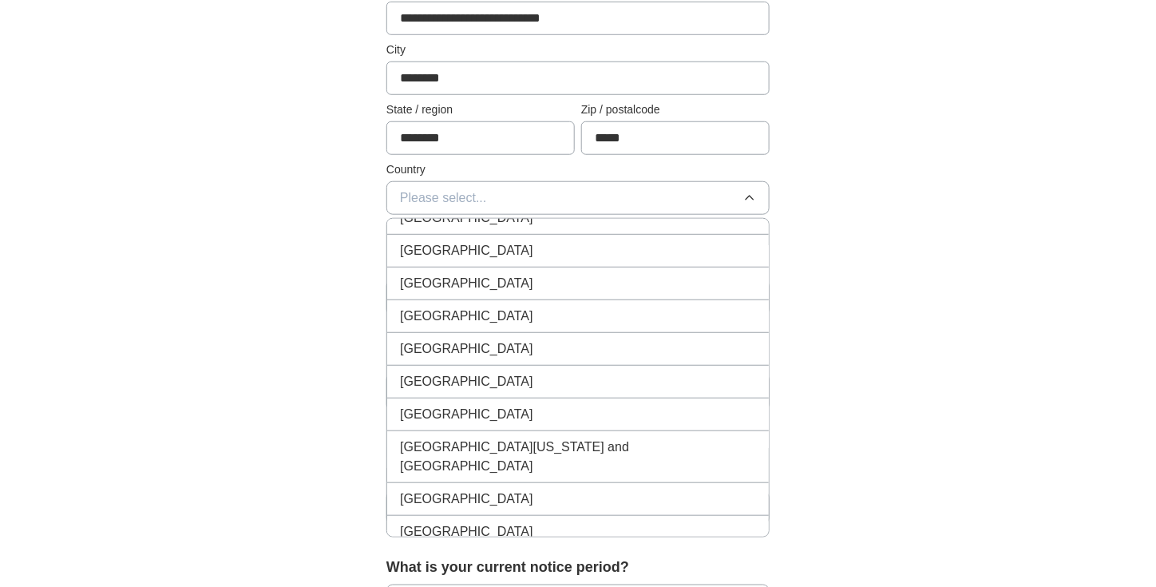
scroll to position [6469, 0]
click at [489, 488] on div "[GEOGRAPHIC_DATA]" at bounding box center [578, 497] width 356 height 19
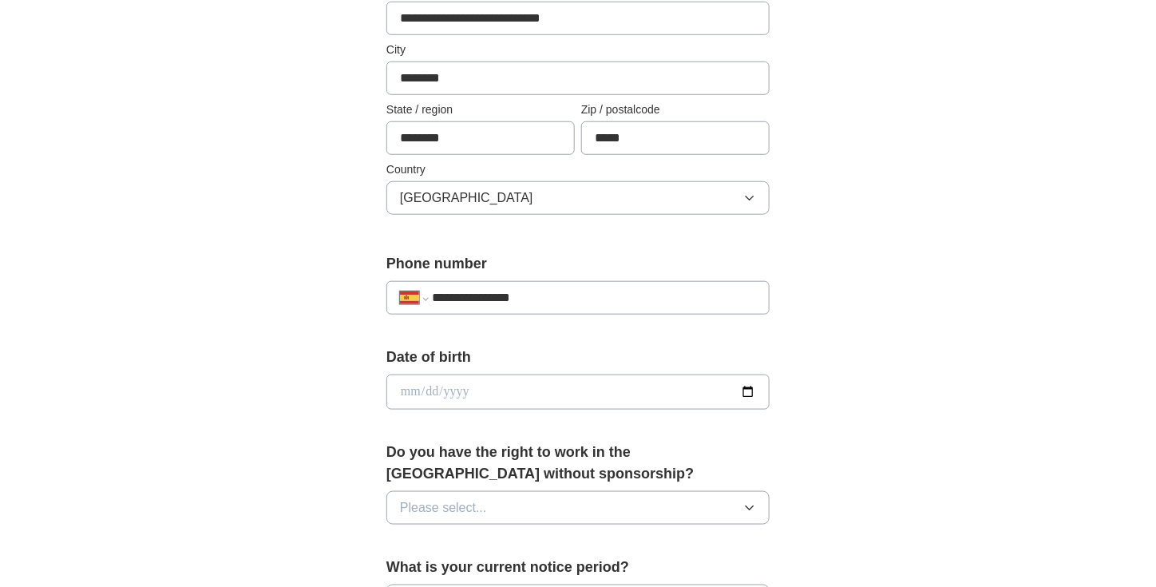
drag, startPoint x: 1067, startPoint y: 220, endPoint x: 1077, endPoint y: 221, distance: 9.7
click at [1075, 220] on div "**********" at bounding box center [578, 371] width 1022 height 1433
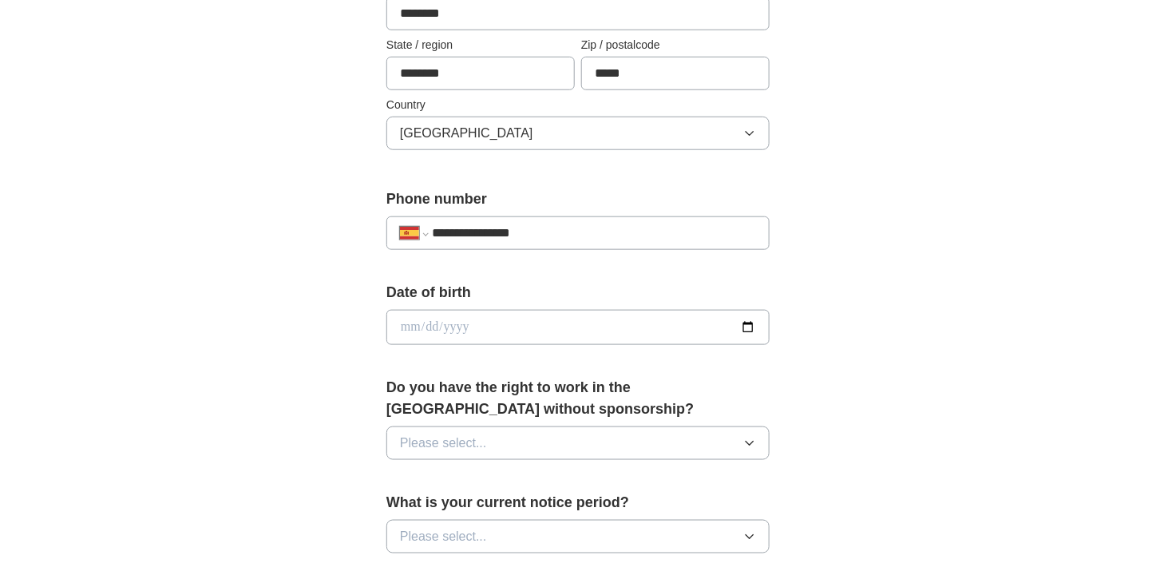
scroll to position [474, 0]
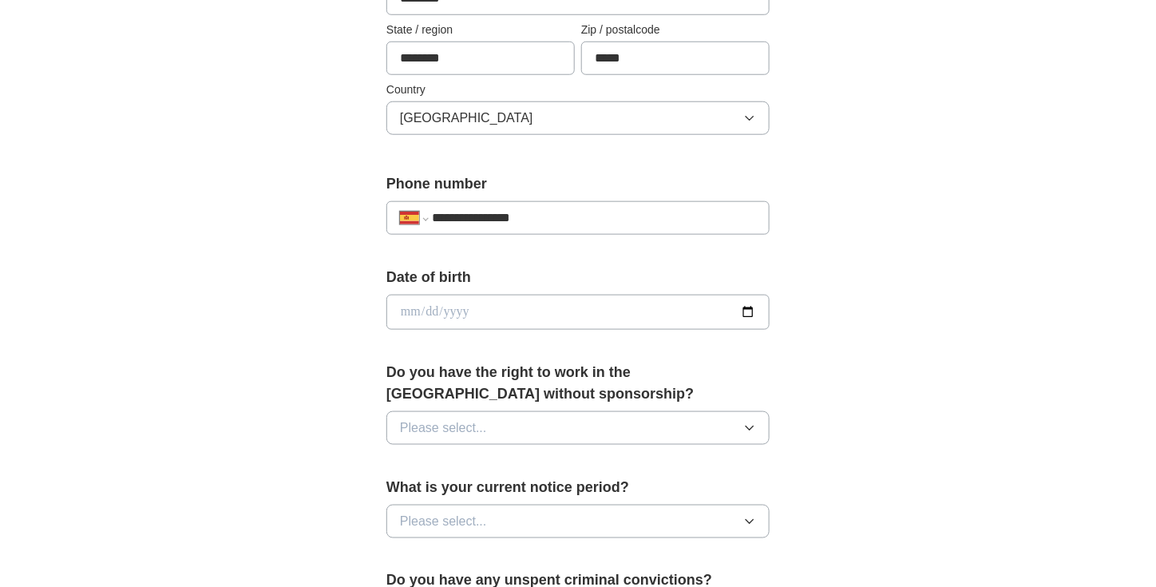
click at [592, 301] on input "date" at bounding box center [578, 312] width 383 height 35
type input "**********"
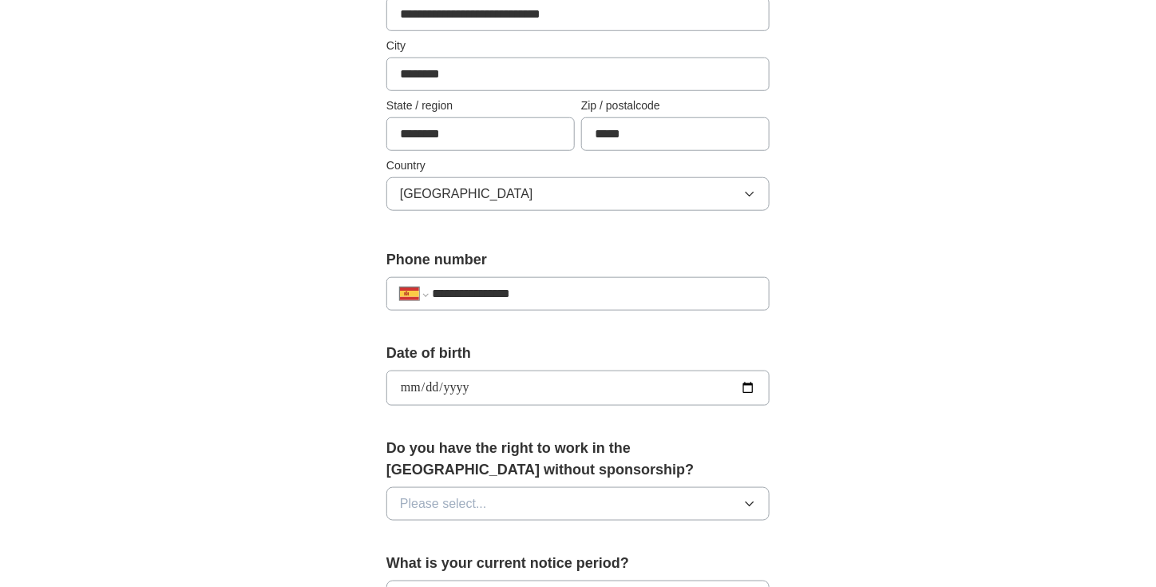
scroll to position [154, 0]
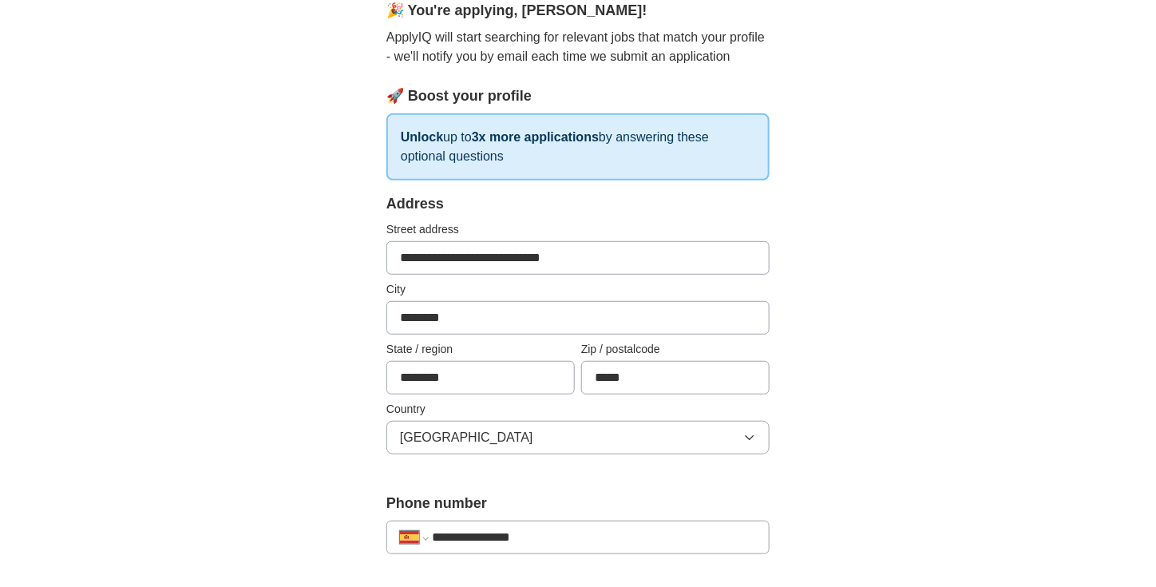
drag, startPoint x: 602, startPoint y: 251, endPoint x: 386, endPoint y: 241, distance: 216.6
drag, startPoint x: 356, startPoint y: 318, endPoint x: 307, endPoint y: 326, distance: 49.4
drag, startPoint x: 415, startPoint y: 376, endPoint x: 347, endPoint y: 373, distance: 68.8
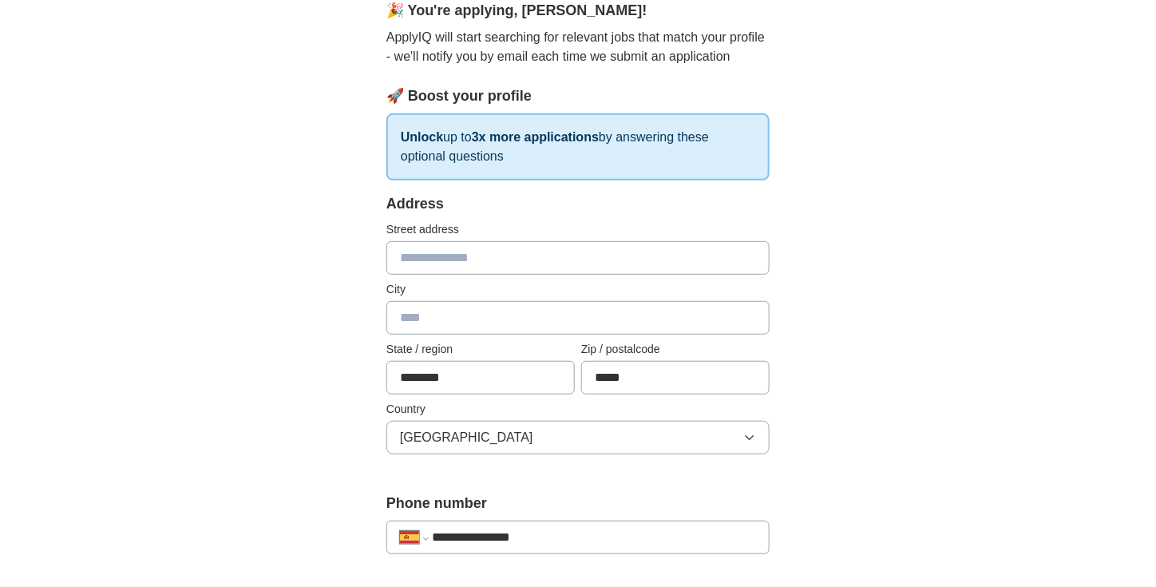
type input "********"
type input "**********"
click at [507, 320] on input "********" at bounding box center [578, 318] width 383 height 34
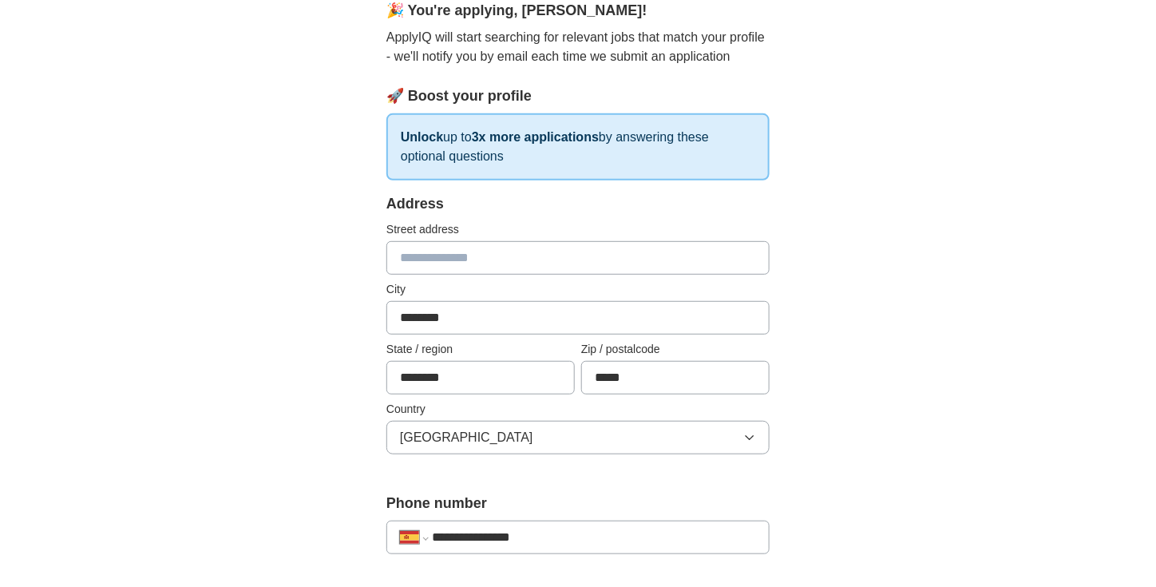
drag, startPoint x: 495, startPoint y: 311, endPoint x: 218, endPoint y: 308, distance: 277.1
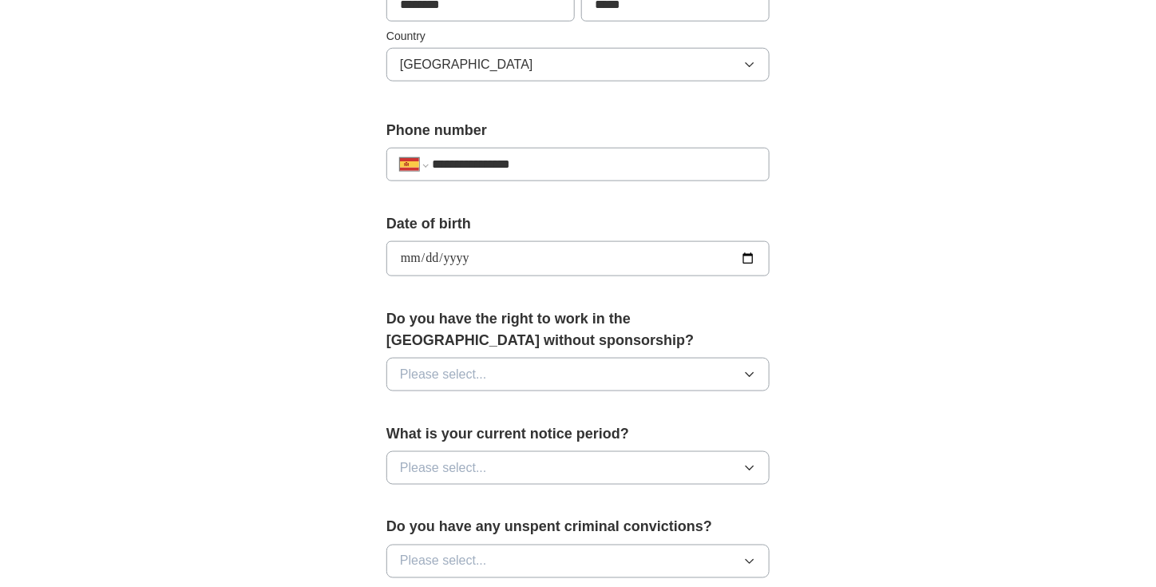
scroll to position [639, 0]
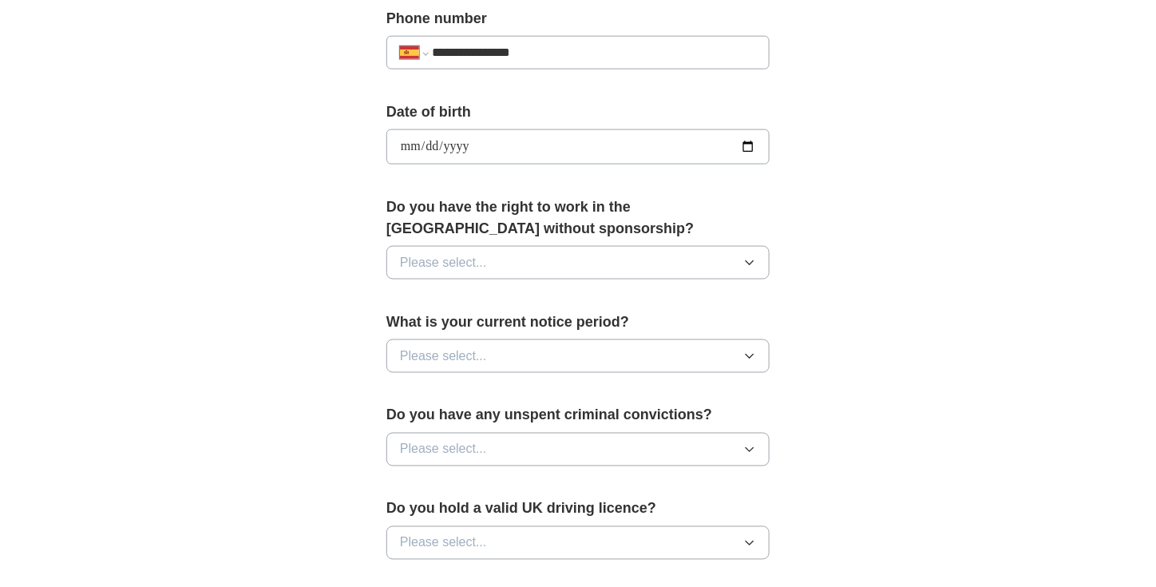
click at [573, 261] on button "Please select..." at bounding box center [578, 263] width 383 height 34
click at [526, 303] on div "Yes" at bounding box center [578, 299] width 356 height 19
click at [531, 339] on button "Please select..." at bounding box center [578, 356] width 383 height 34
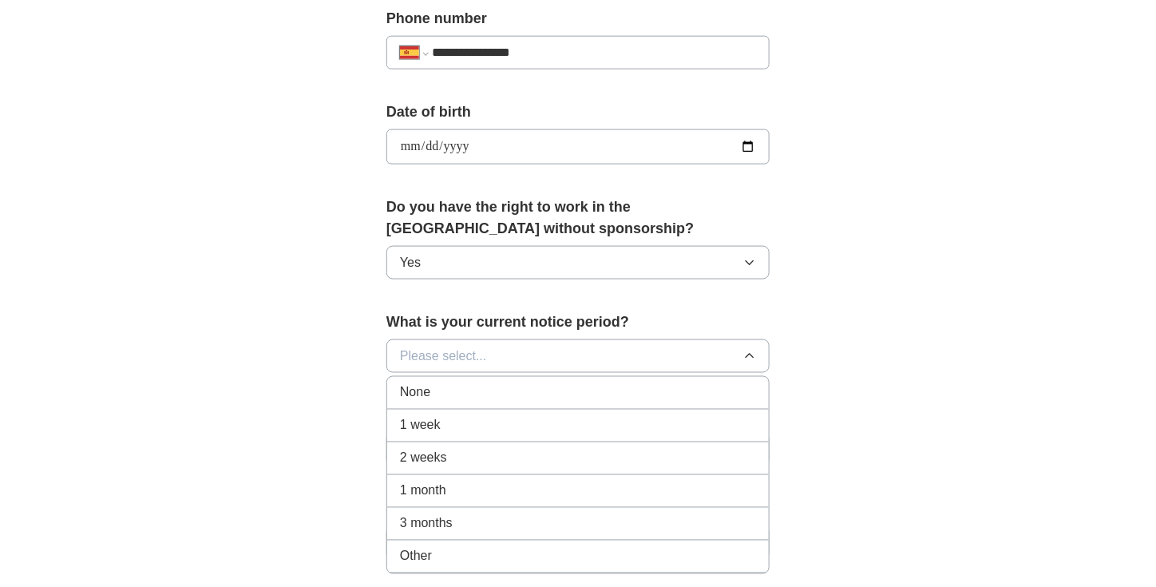
click at [514, 421] on div "1 week" at bounding box center [578, 425] width 356 height 19
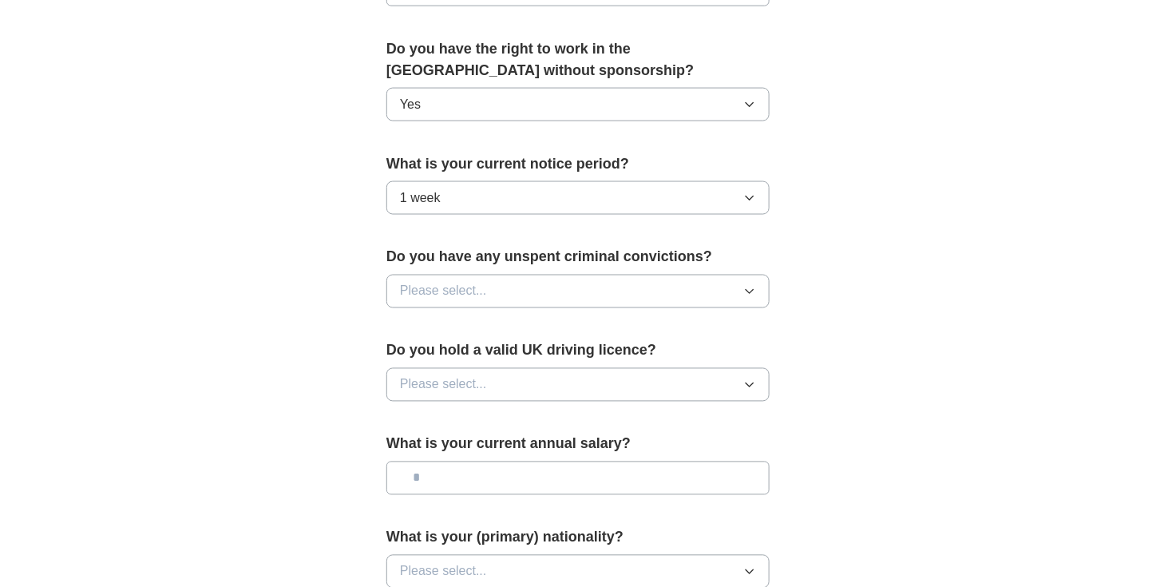
scroll to position [799, 0]
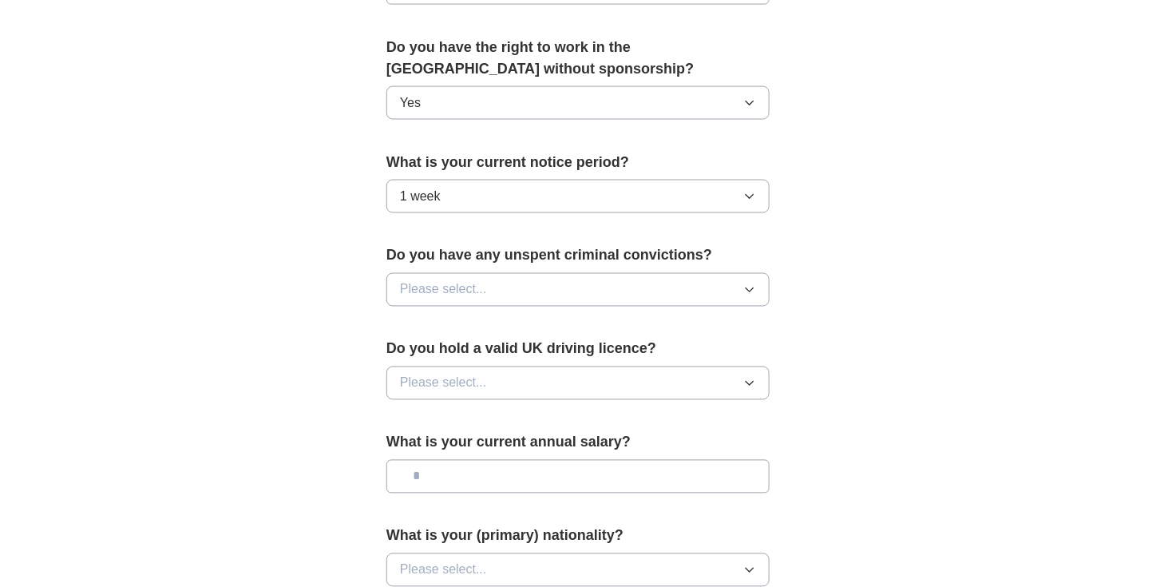
click at [523, 288] on button "Please select..." at bounding box center [578, 290] width 383 height 34
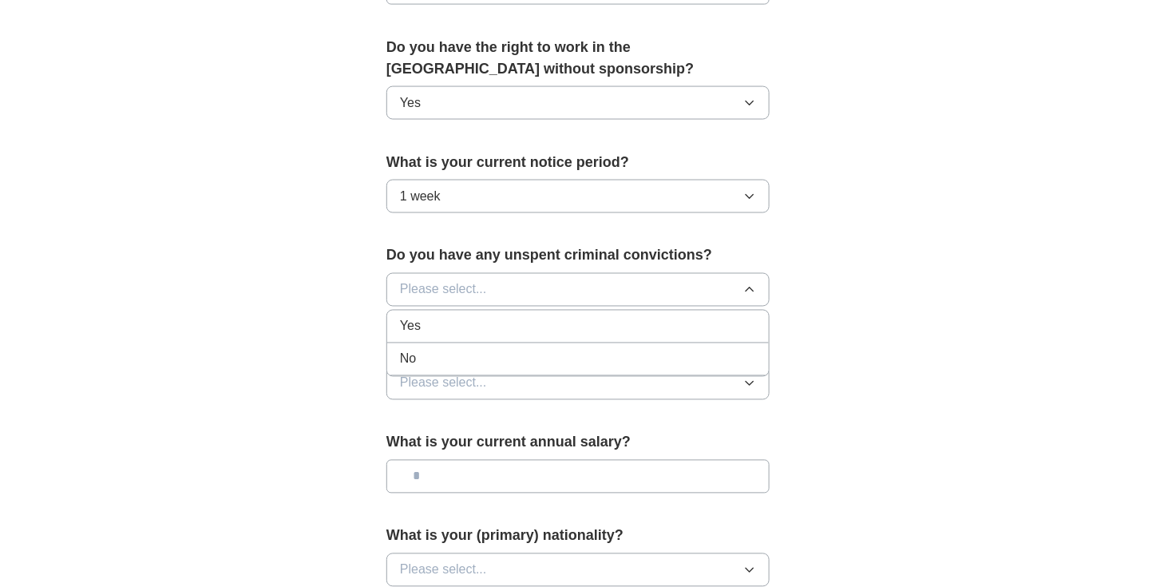
click at [507, 350] on div "No" at bounding box center [578, 359] width 356 height 19
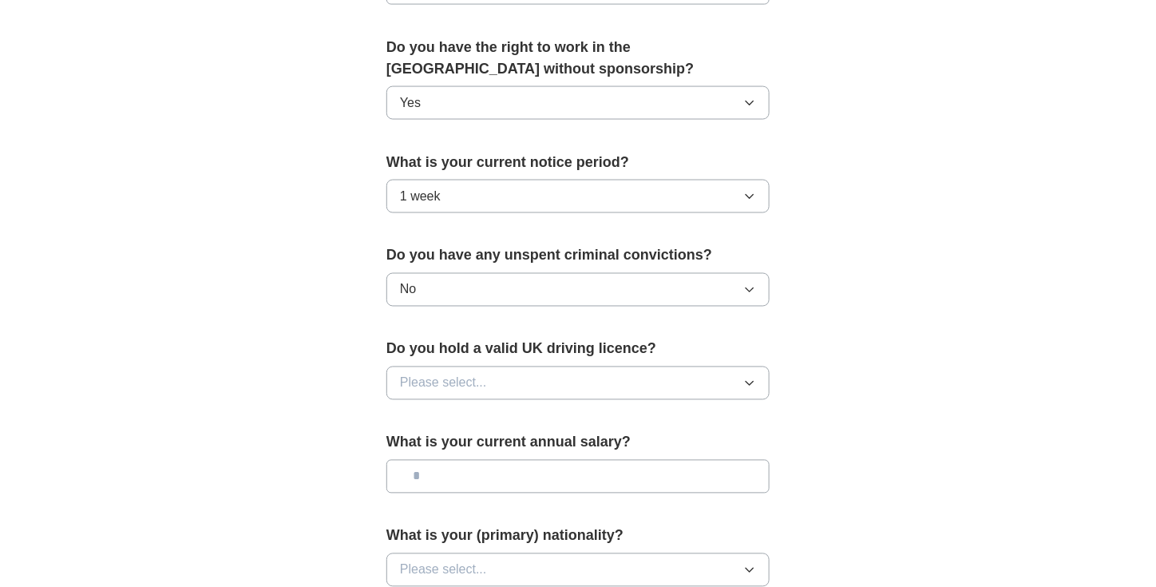
click at [510, 370] on button "Please select..." at bounding box center [578, 384] width 383 height 34
click at [531, 411] on div "Yes" at bounding box center [578, 420] width 356 height 19
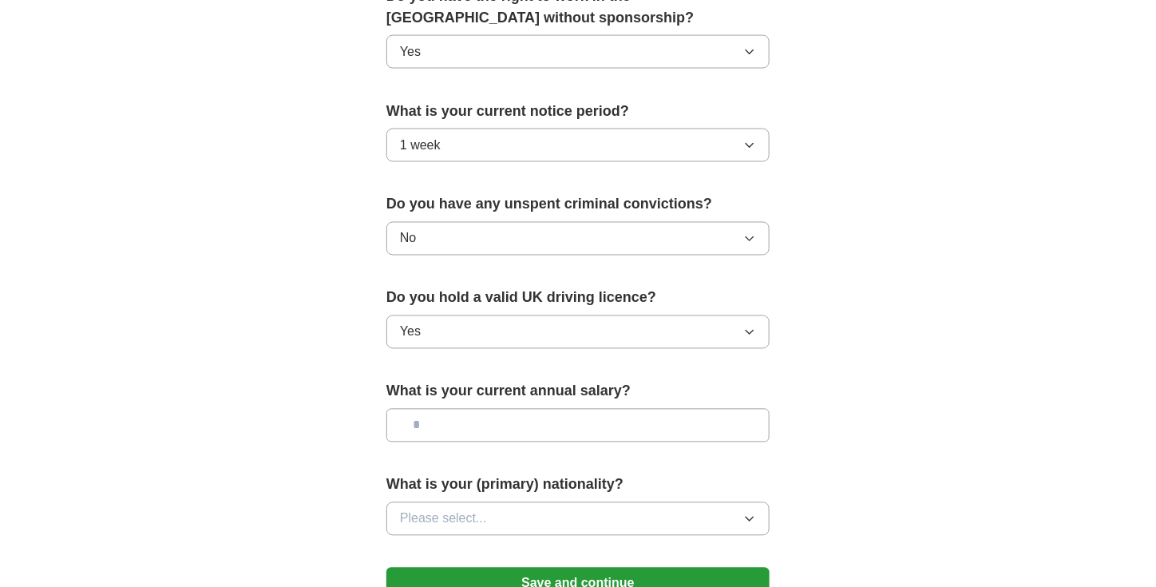
scroll to position [958, 0]
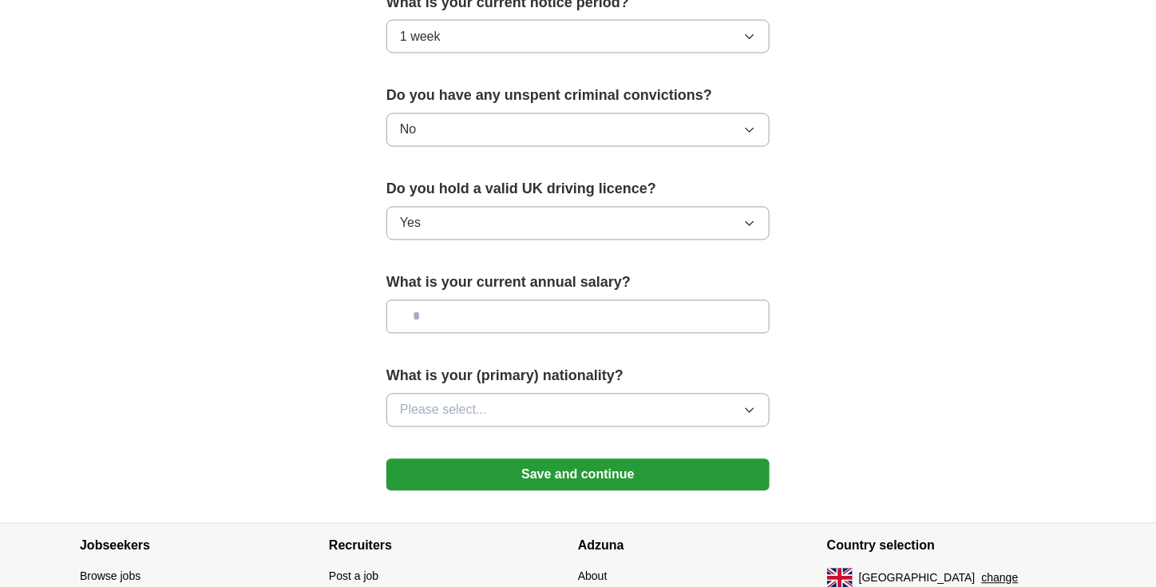
click at [543, 304] on input "text" at bounding box center [578, 317] width 383 height 34
click at [549, 394] on button "Please select..." at bounding box center [578, 411] width 383 height 34
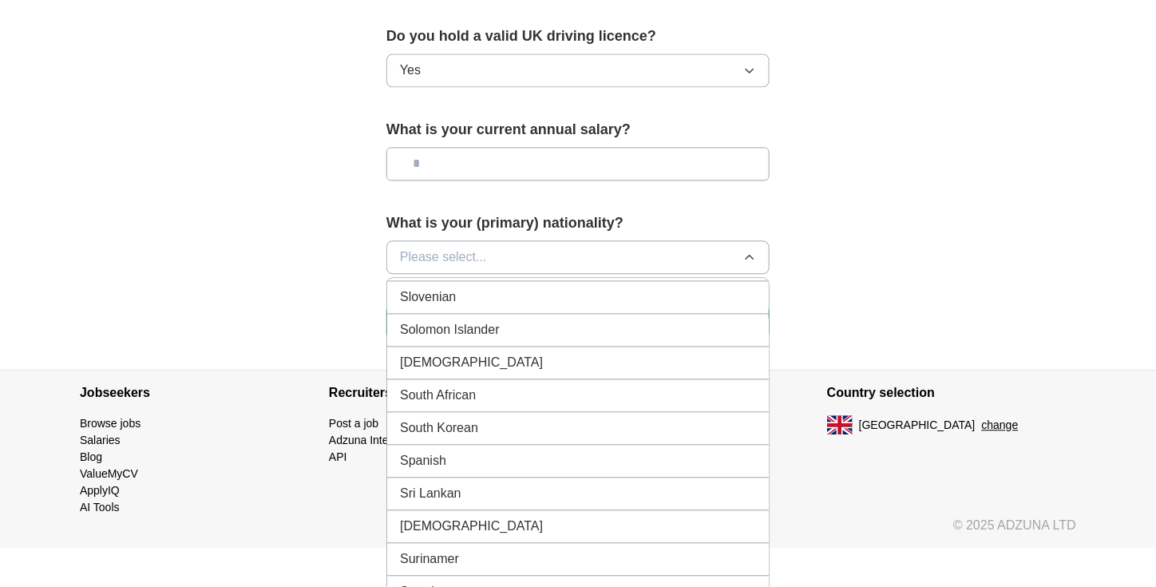
scroll to position [5216, 0]
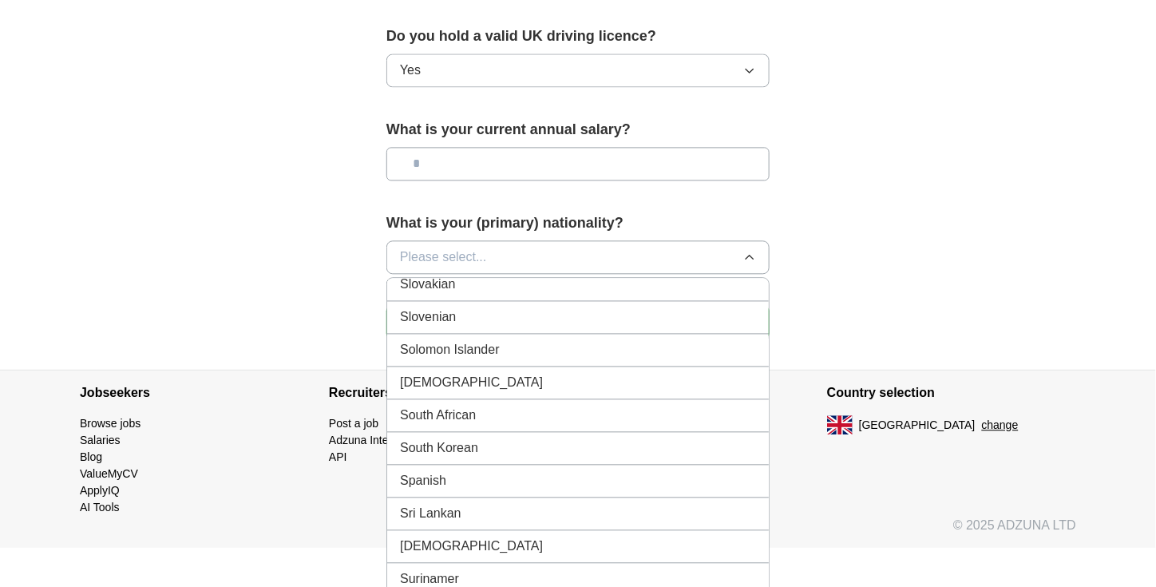
click at [484, 465] on li "Spanish" at bounding box center [578, 481] width 382 height 33
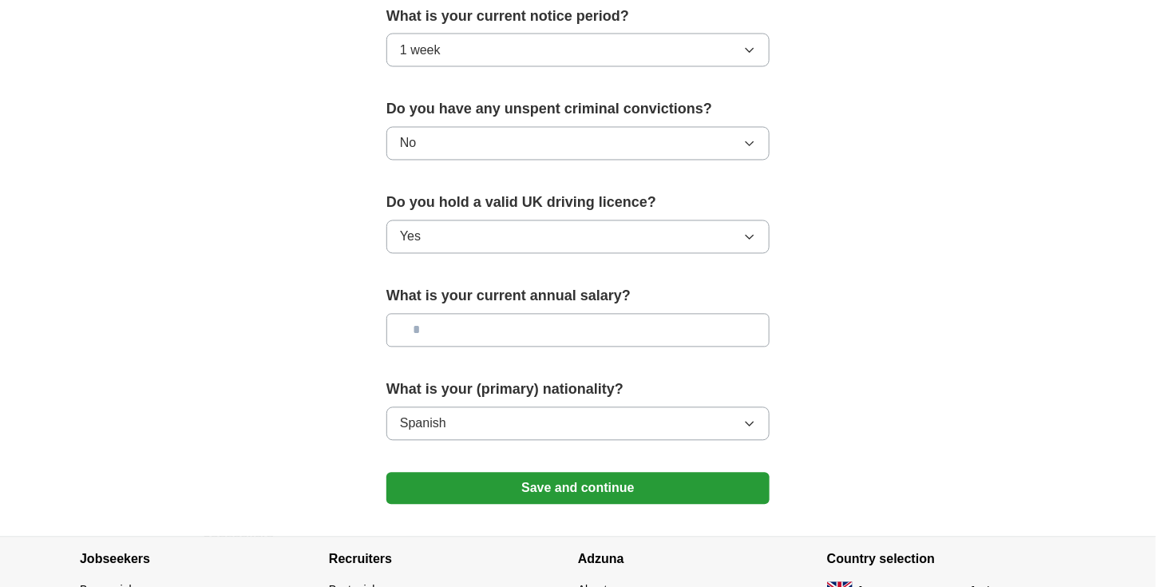
scroll to position [1063, 0]
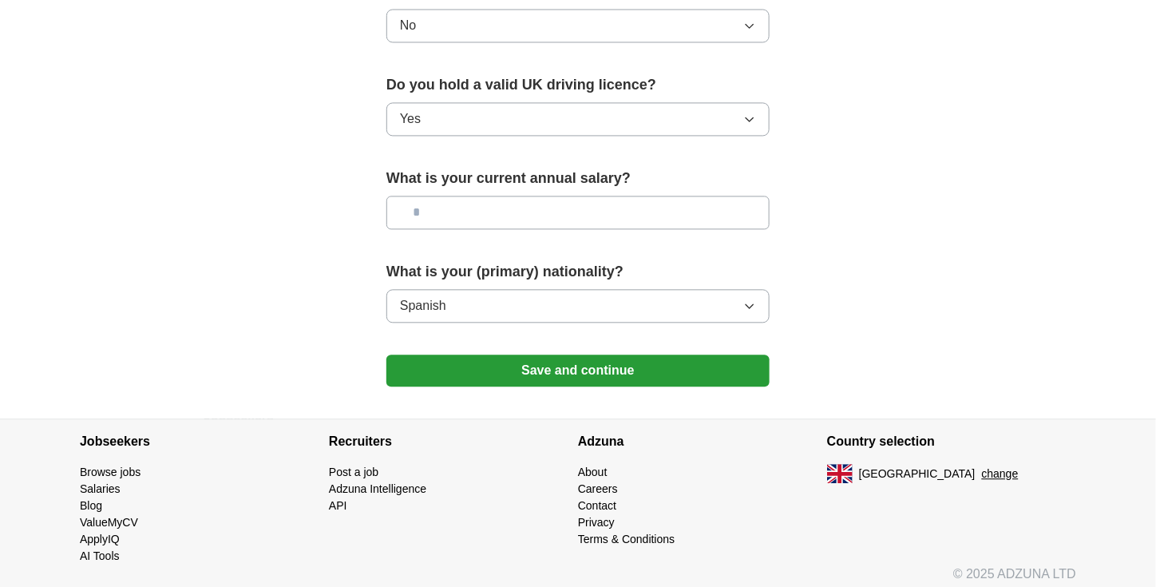
click at [639, 355] on button "Save and continue" at bounding box center [578, 371] width 383 height 32
